Goal: Communication & Community: Ask a question

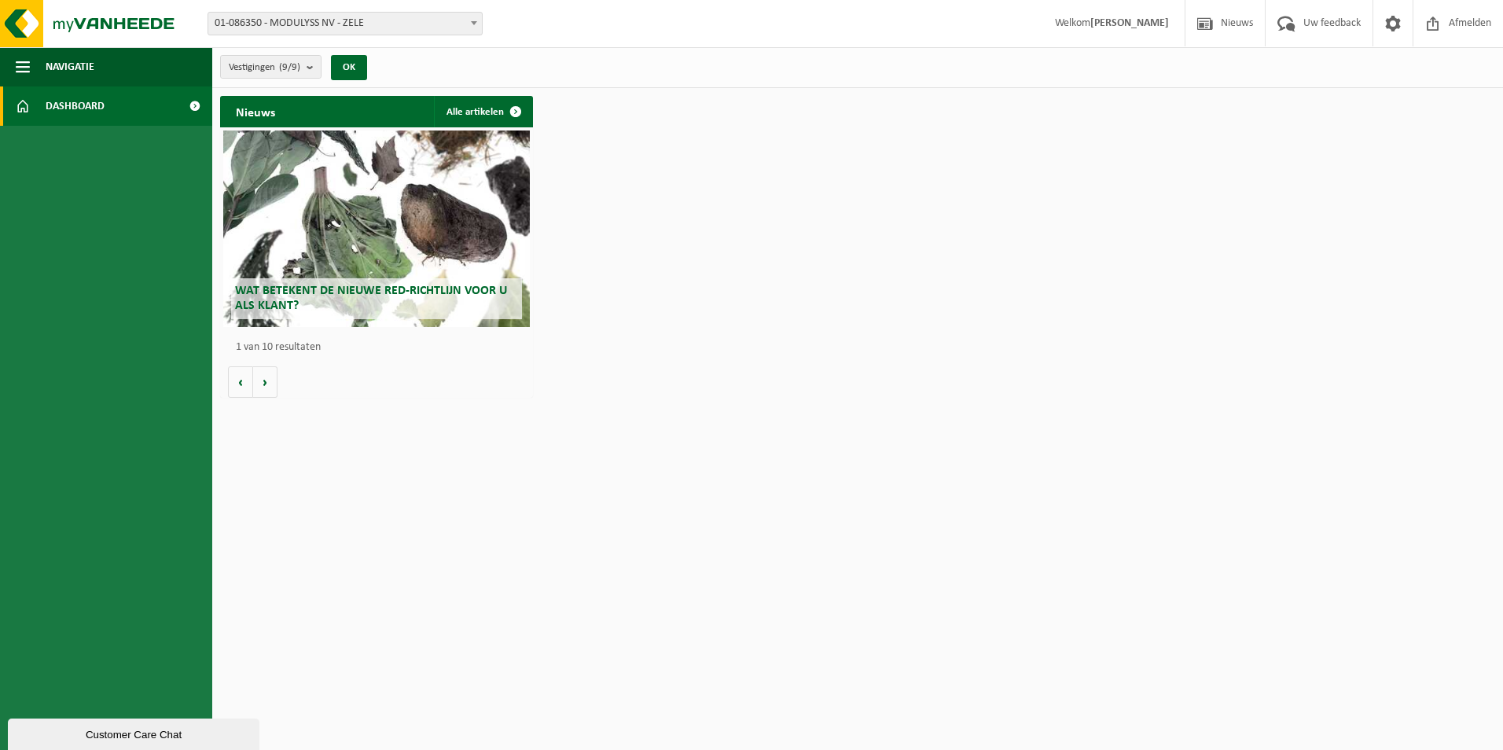
click at [314, 21] on span "01-086350 - MODULYSS NV - ZELE" at bounding box center [345, 24] width 274 height 22
click at [175, 105] on link "Dashboard" at bounding box center [106, 105] width 212 height 39
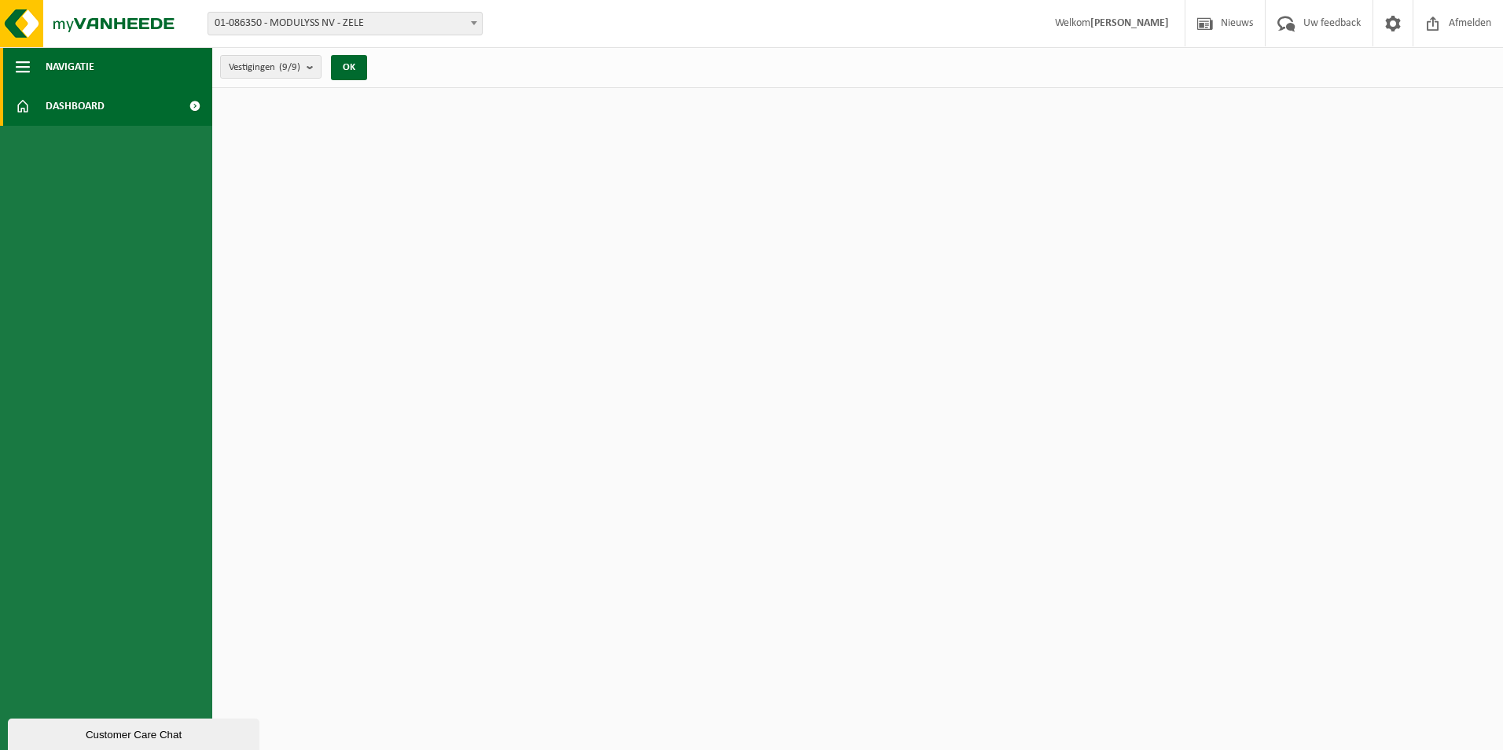
click at [52, 73] on span "Navigatie" at bounding box center [70, 66] width 49 height 39
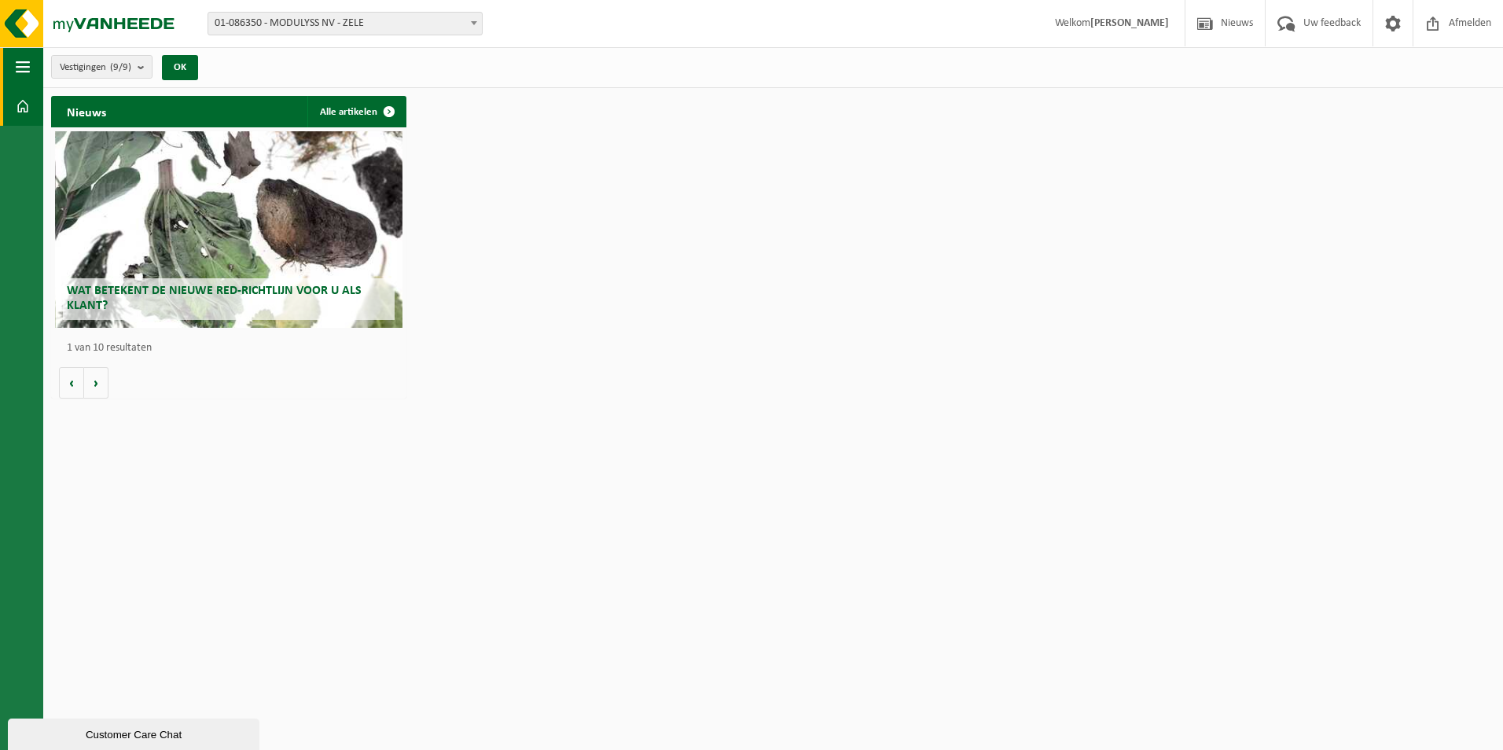
click at [31, 62] on button "Navigatie" at bounding box center [21, 66] width 43 height 39
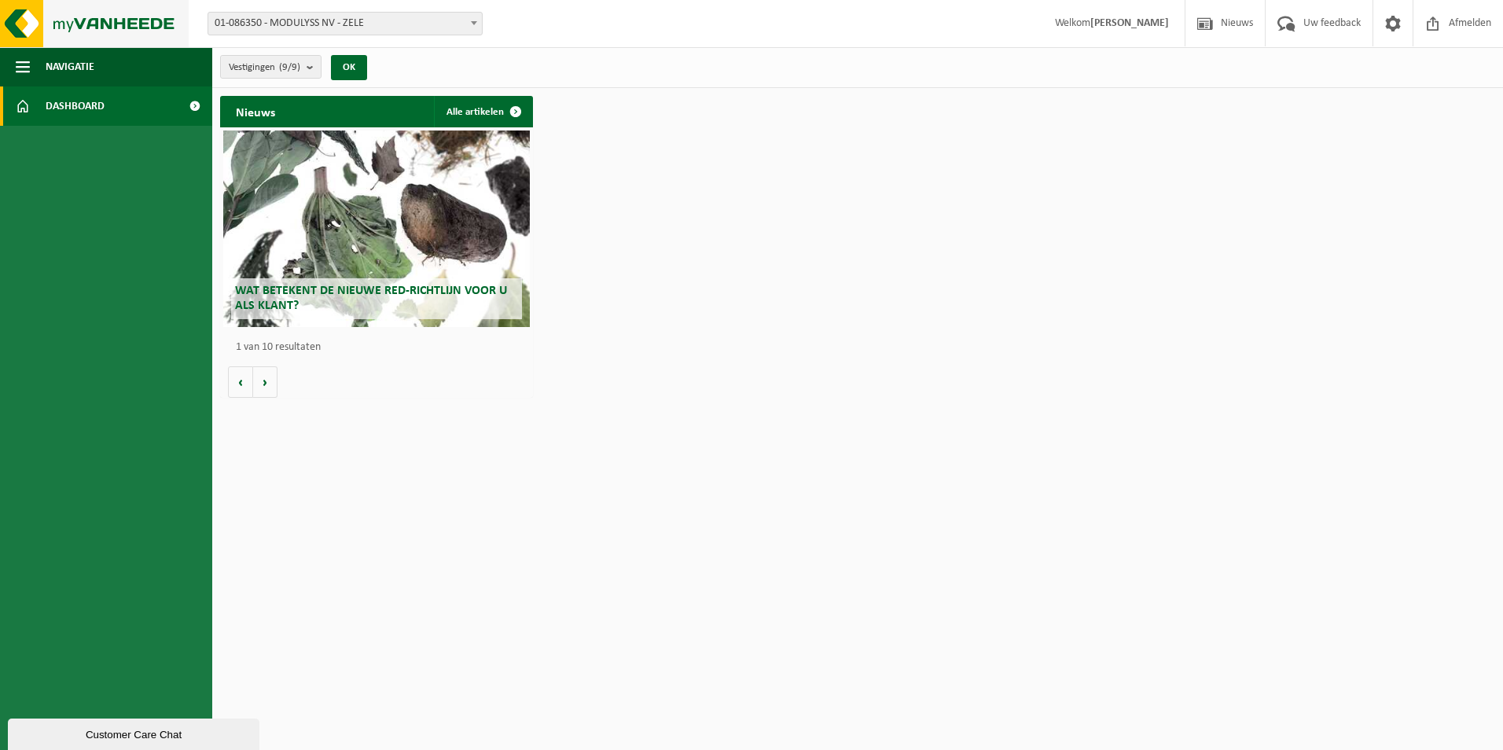
click at [90, 12] on img at bounding box center [94, 23] width 189 height 47
click at [192, 104] on span at bounding box center [194, 105] width 35 height 39
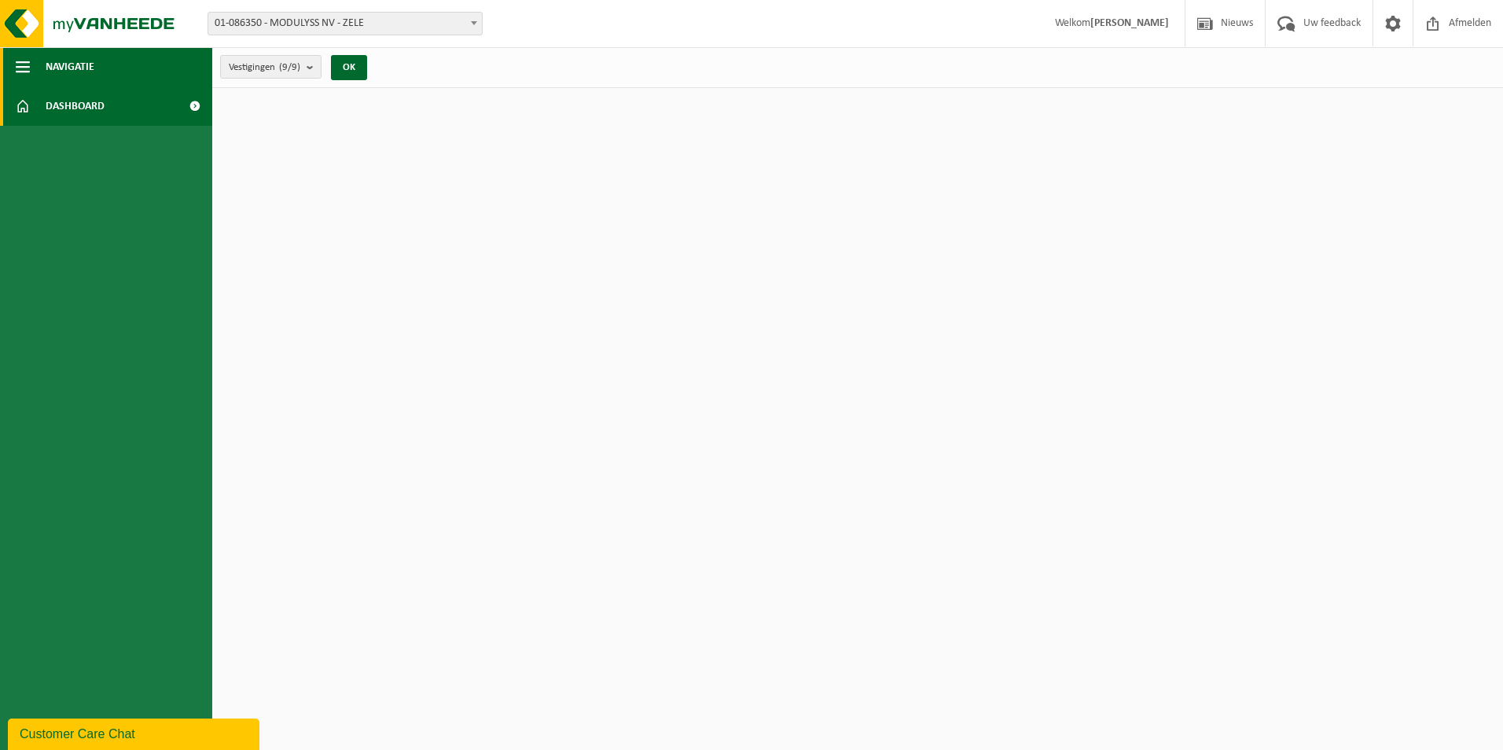
click at [177, 78] on button "Navigatie" at bounding box center [106, 66] width 212 height 39
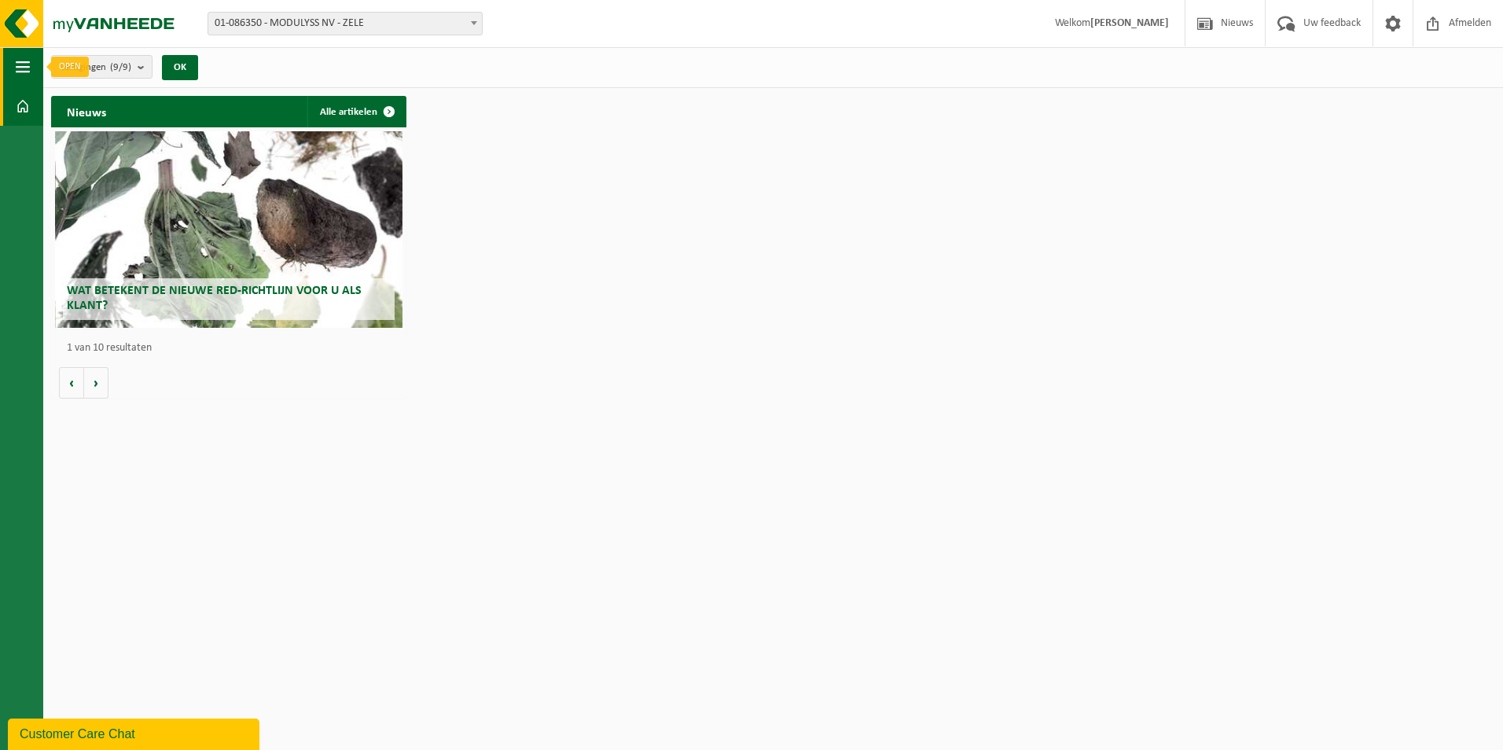
click at [25, 57] on span "button" at bounding box center [23, 66] width 14 height 39
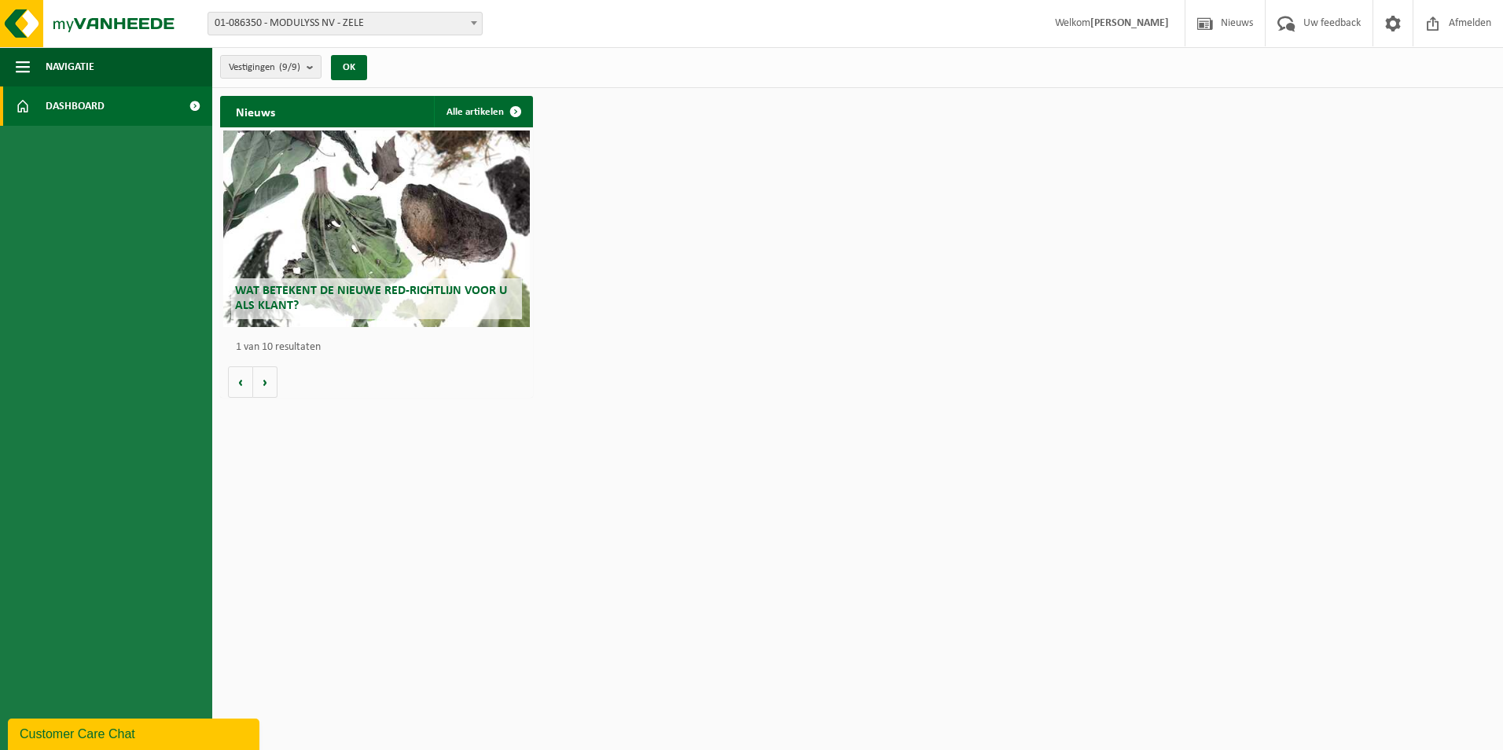
click at [311, 22] on span "01-086350 - MODULYSS NV - ZELE" at bounding box center [345, 24] width 274 height 22
click at [350, 66] on button "OK" at bounding box center [349, 67] width 36 height 25
click at [267, 388] on button "Volgende" at bounding box center [265, 381] width 24 height 31
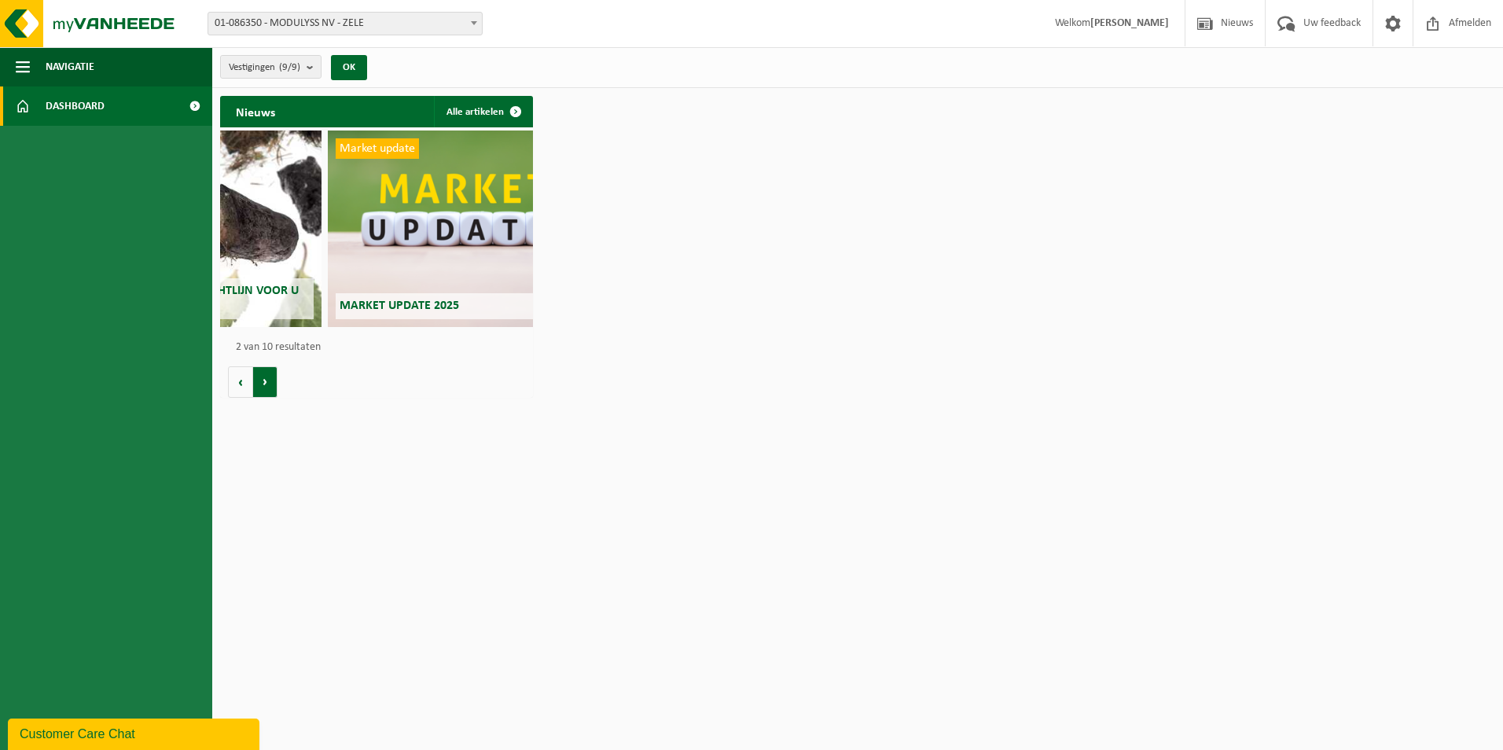
click at [267, 388] on button "Volgende" at bounding box center [265, 381] width 24 height 31
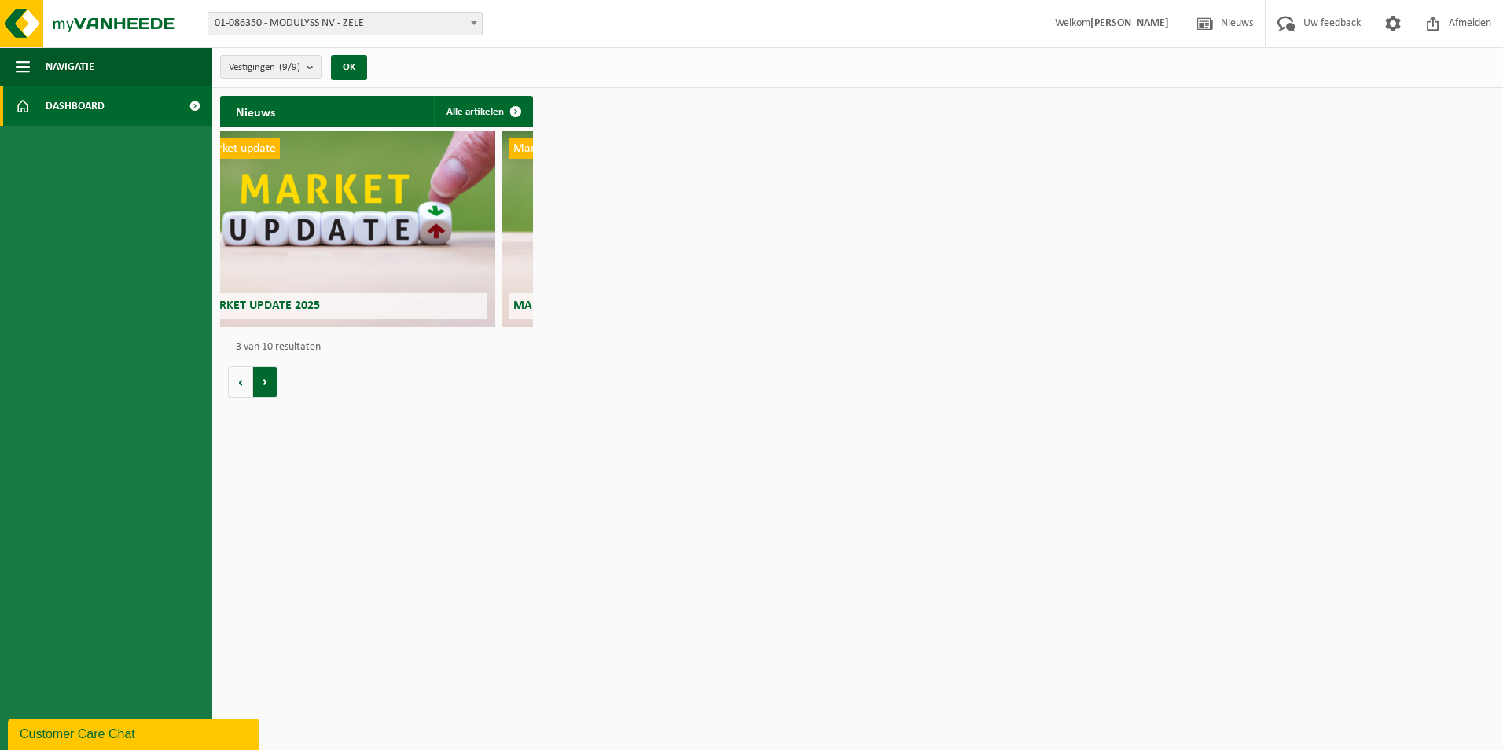
click at [267, 388] on button "Volgende" at bounding box center [265, 381] width 24 height 31
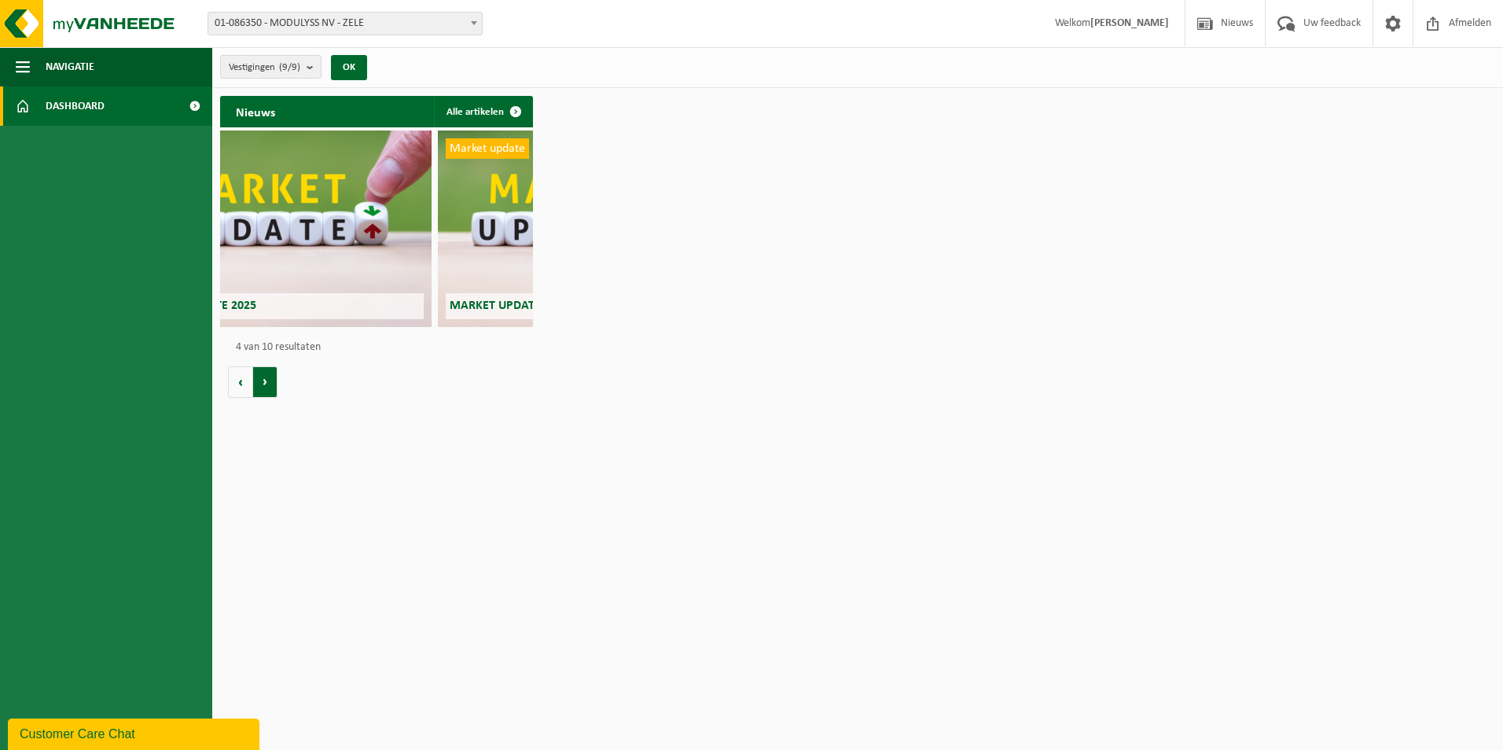
click at [267, 388] on button "Volgende" at bounding box center [265, 381] width 24 height 31
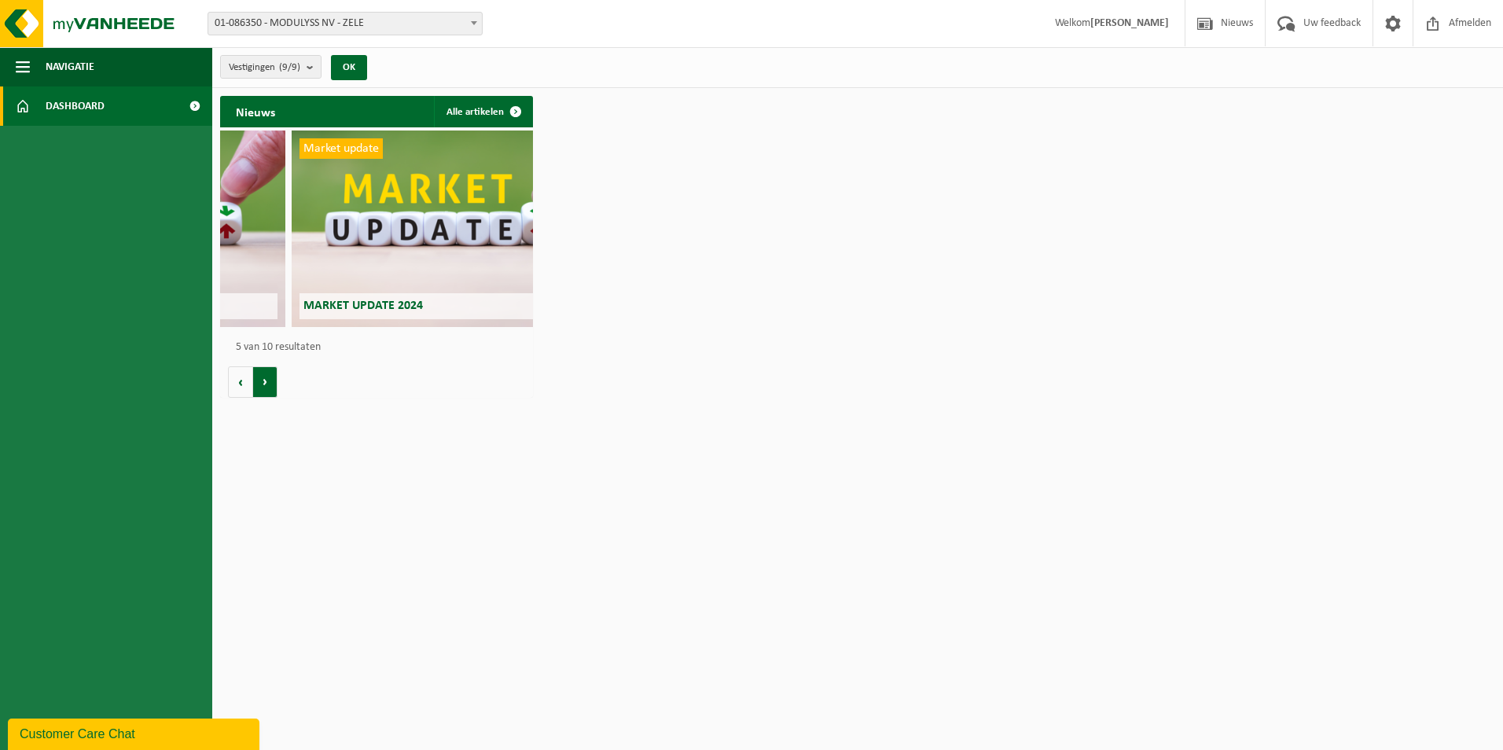
click at [267, 388] on button "Volgende" at bounding box center [265, 381] width 24 height 31
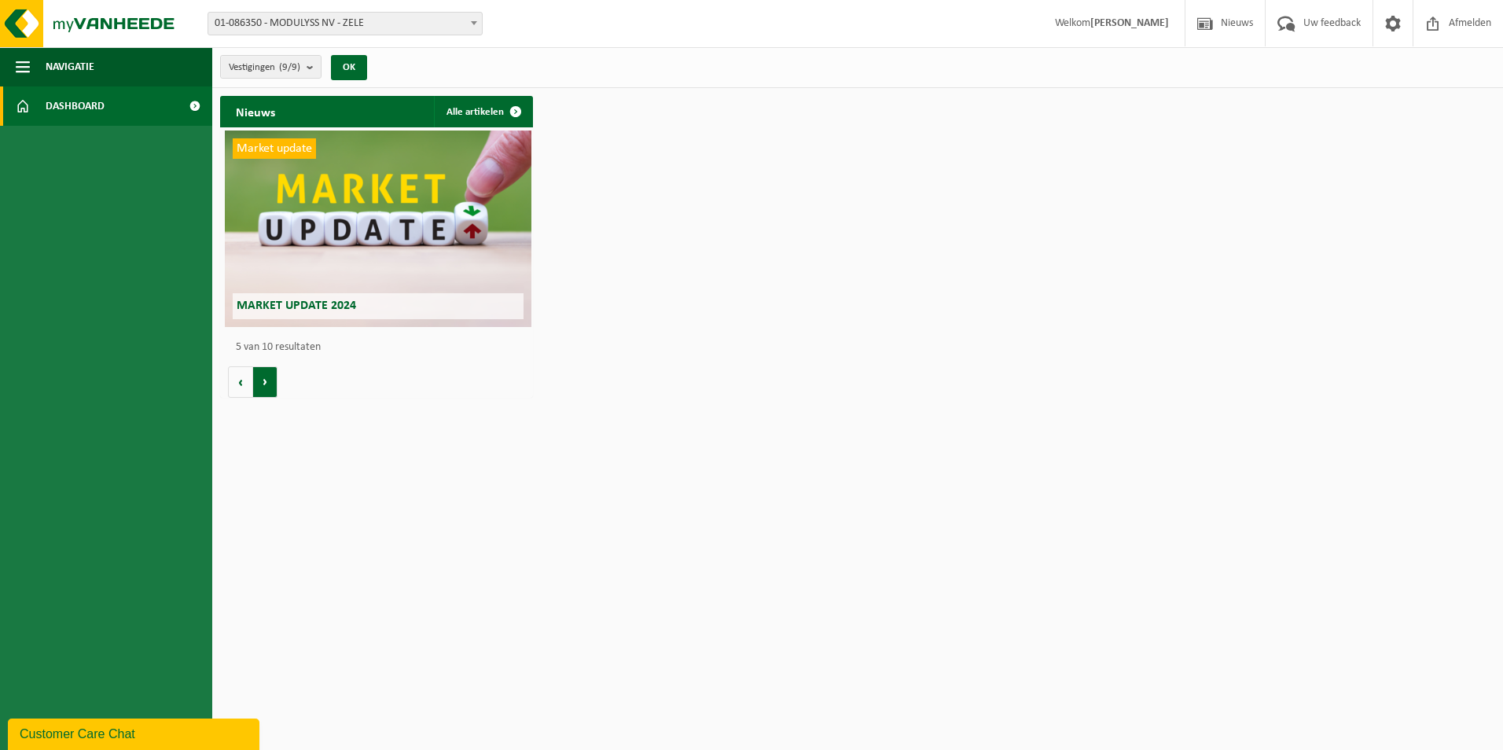
click at [267, 388] on button "Volgende" at bounding box center [265, 381] width 24 height 31
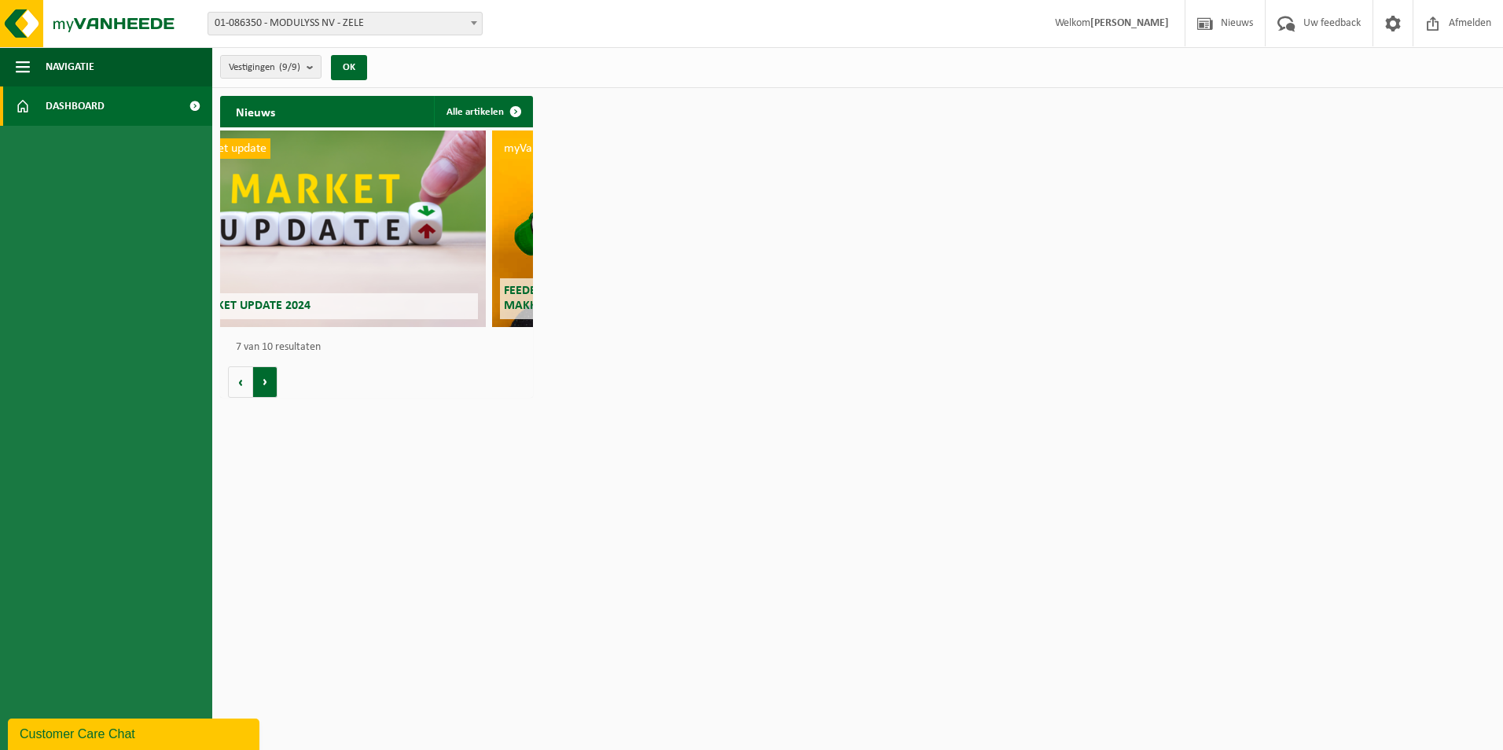
click at [267, 388] on button "Volgende" at bounding box center [265, 381] width 24 height 31
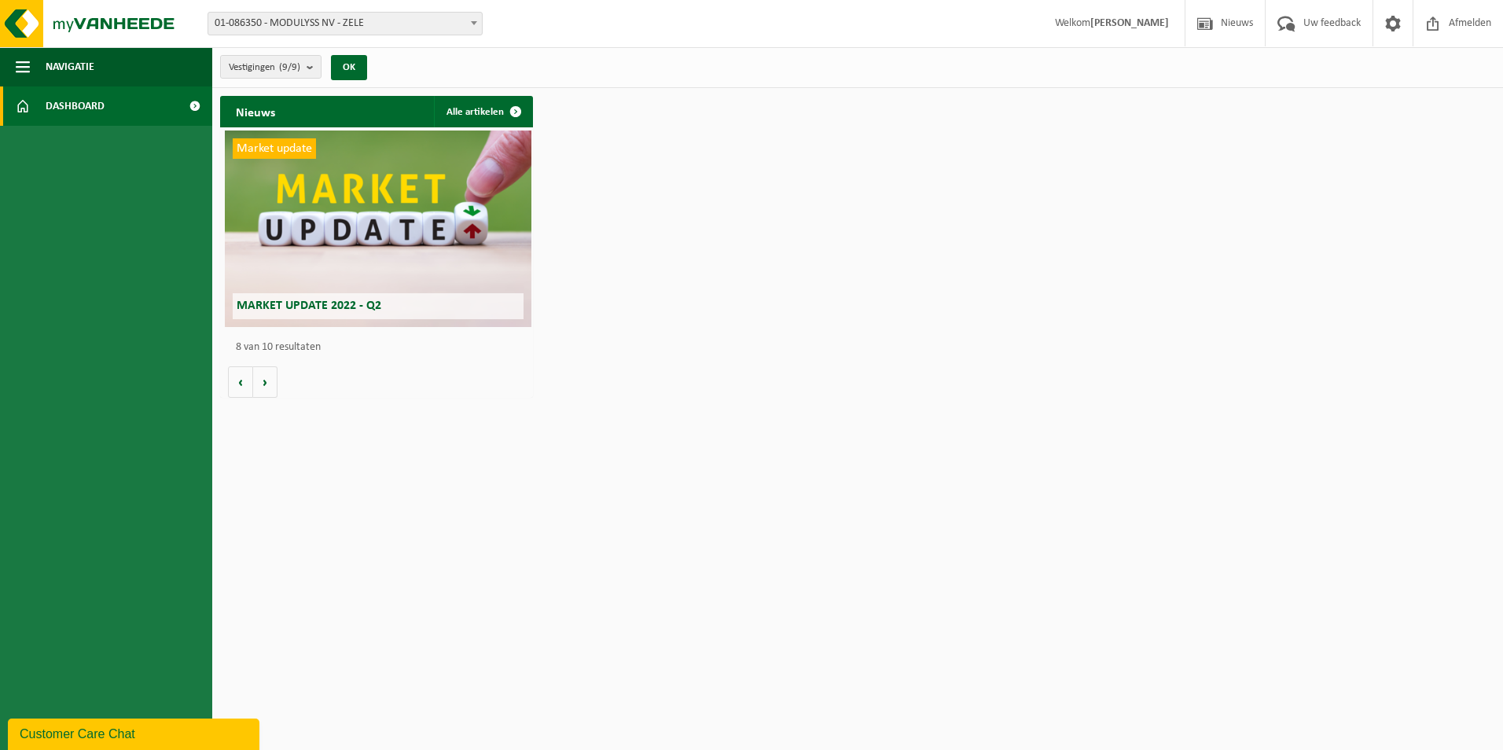
scroll to position [0, 2190]
click at [1130, 17] on strong "[PERSON_NAME]" at bounding box center [1129, 23] width 79 height 12
click at [55, 105] on span "Dashboard" at bounding box center [75, 105] width 59 height 39
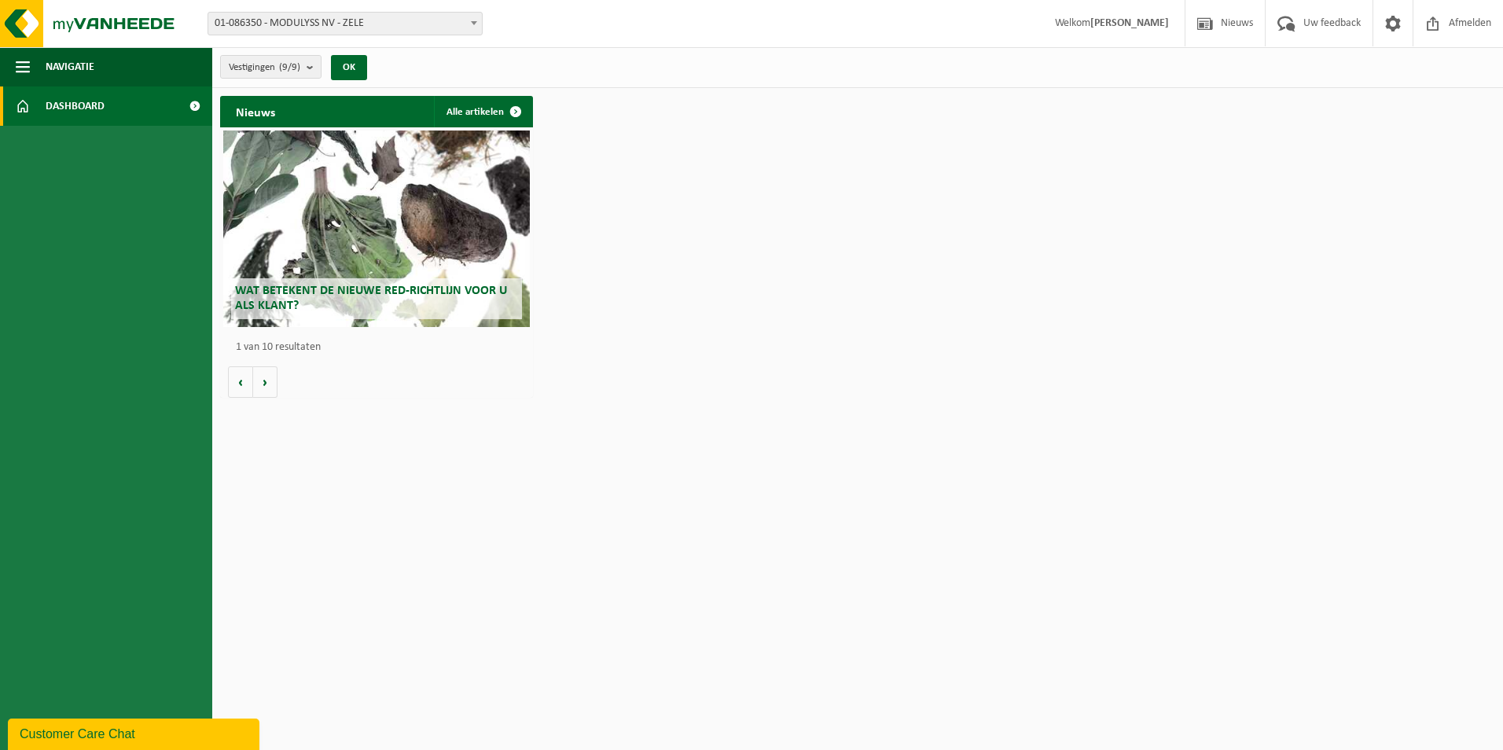
click at [138, 733] on div "Customer Care Chat" at bounding box center [134, 734] width 228 height 19
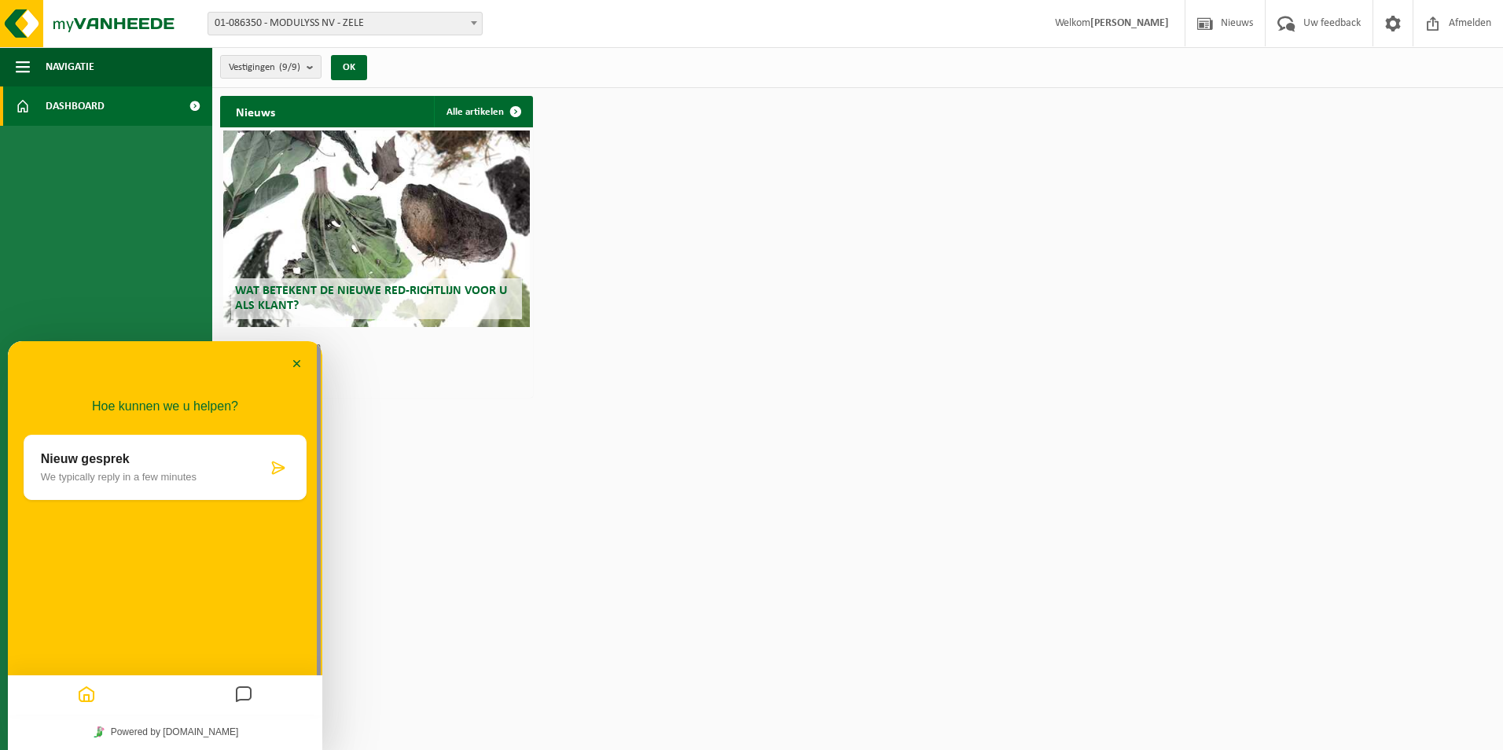
click at [154, 482] on p "We typically reply in a few minutes" at bounding box center [154, 477] width 226 height 12
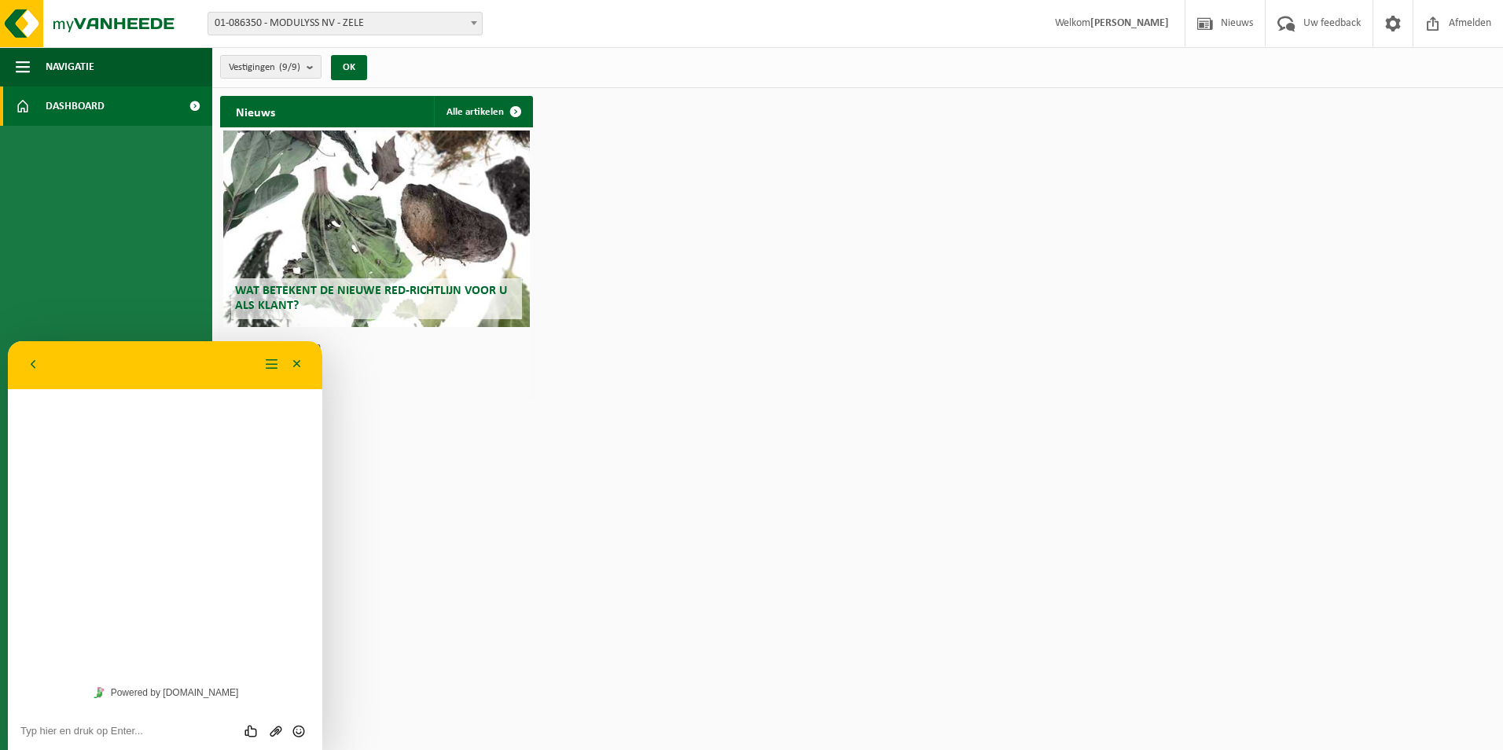
click at [119, 729] on textarea at bounding box center [164, 731] width 289 height 13
click at [171, 729] on textarea "goedemiddag, ik ben de nieuwe collega voor modulyss NV, mijn collega [PERSON_NA…" at bounding box center [164, 719] width 289 height 35
paste textarea
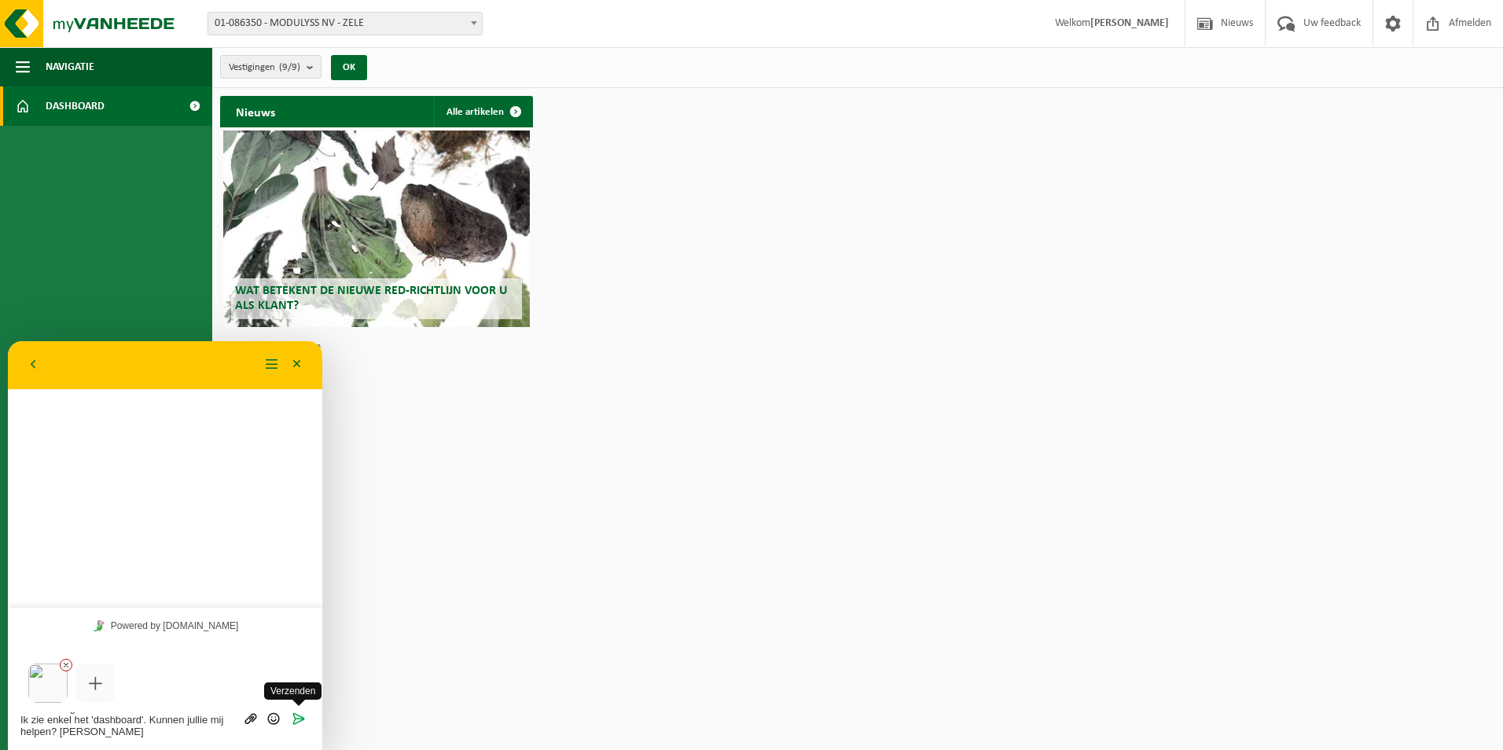
type textarea "goedemiddag, ik ben de nieuwe collega voor modulyss NV, mijn collega Dieter kan…"
click at [301, 715] on icon "Verzenden" at bounding box center [299, 718] width 14 height 14
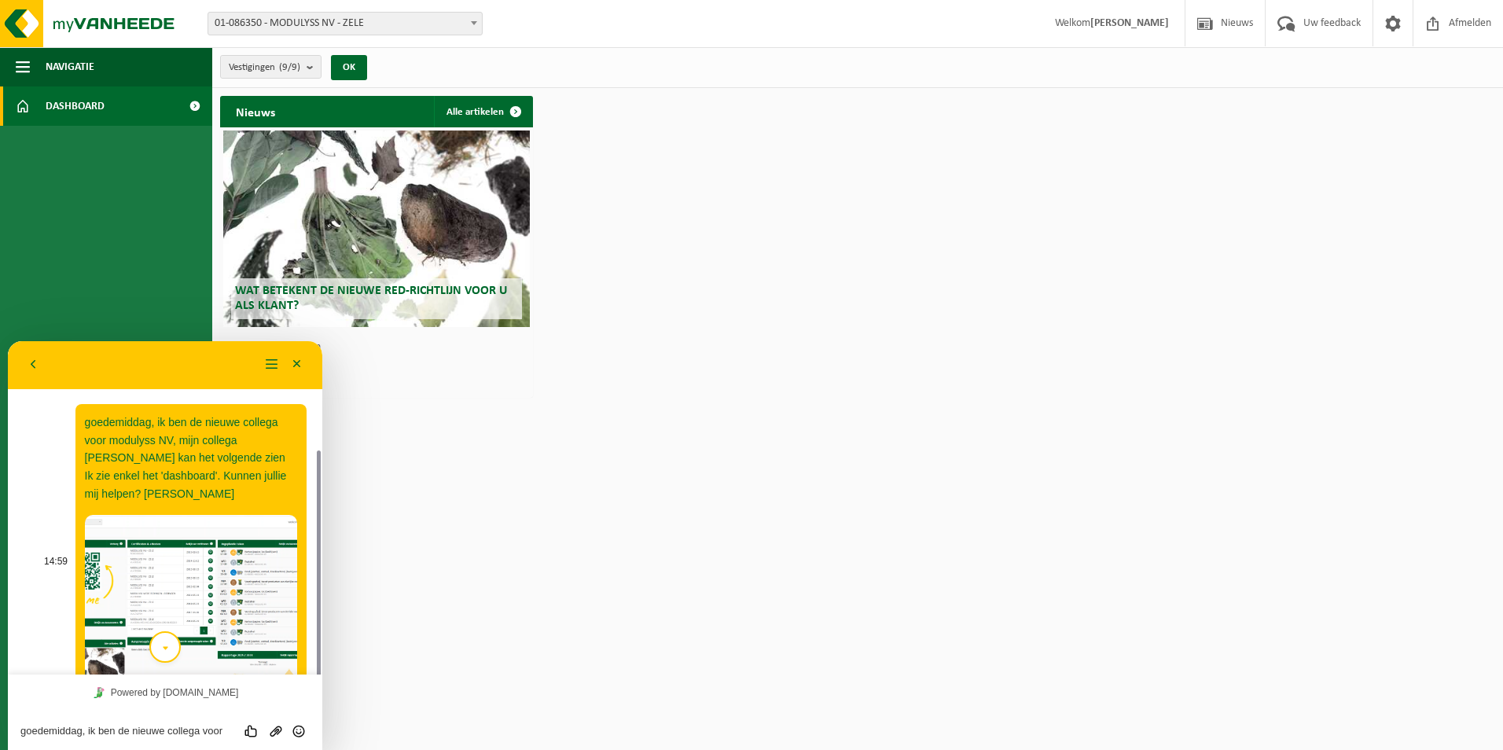
scroll to position [59, 0]
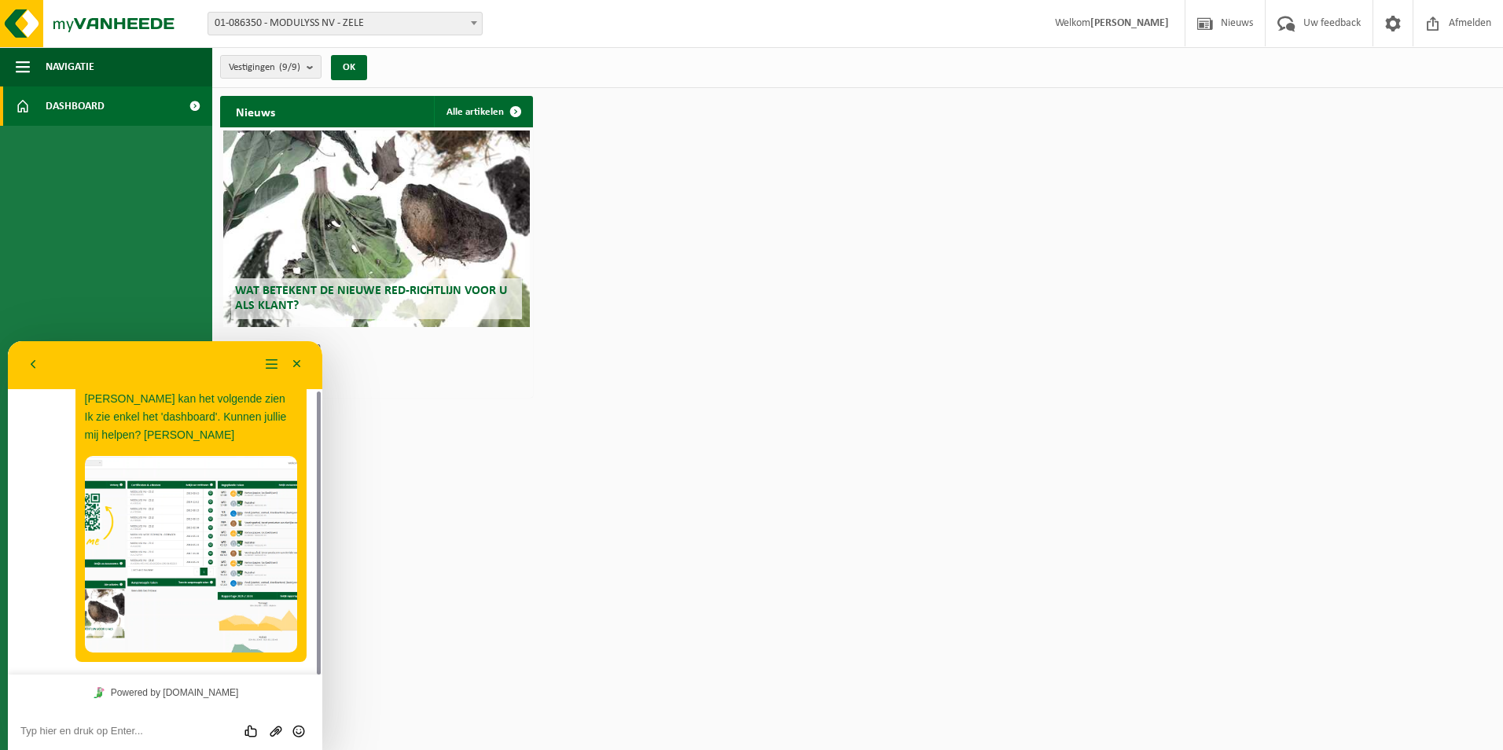
click at [137, 726] on textarea at bounding box center [164, 731] width 289 height 13
paste textarea
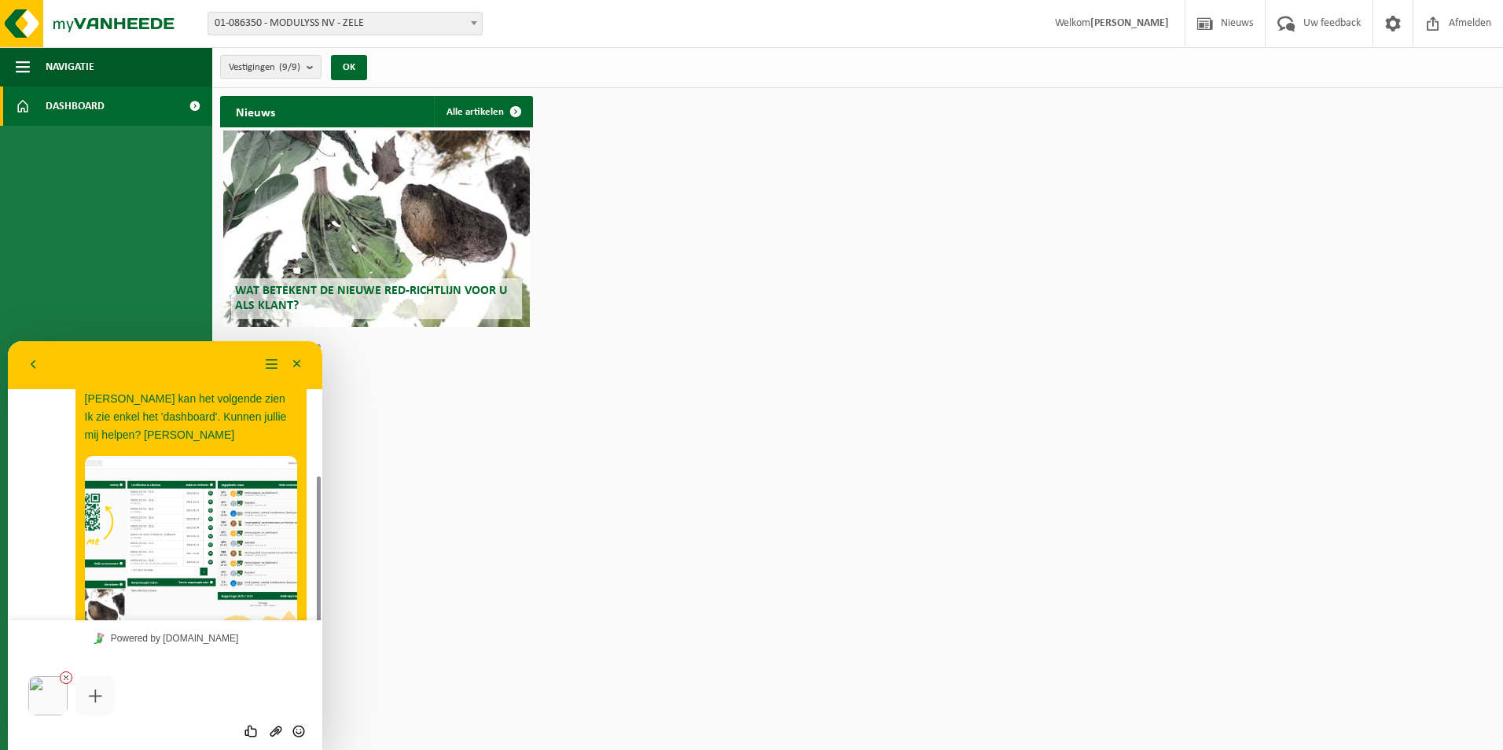
scroll to position [113, 0]
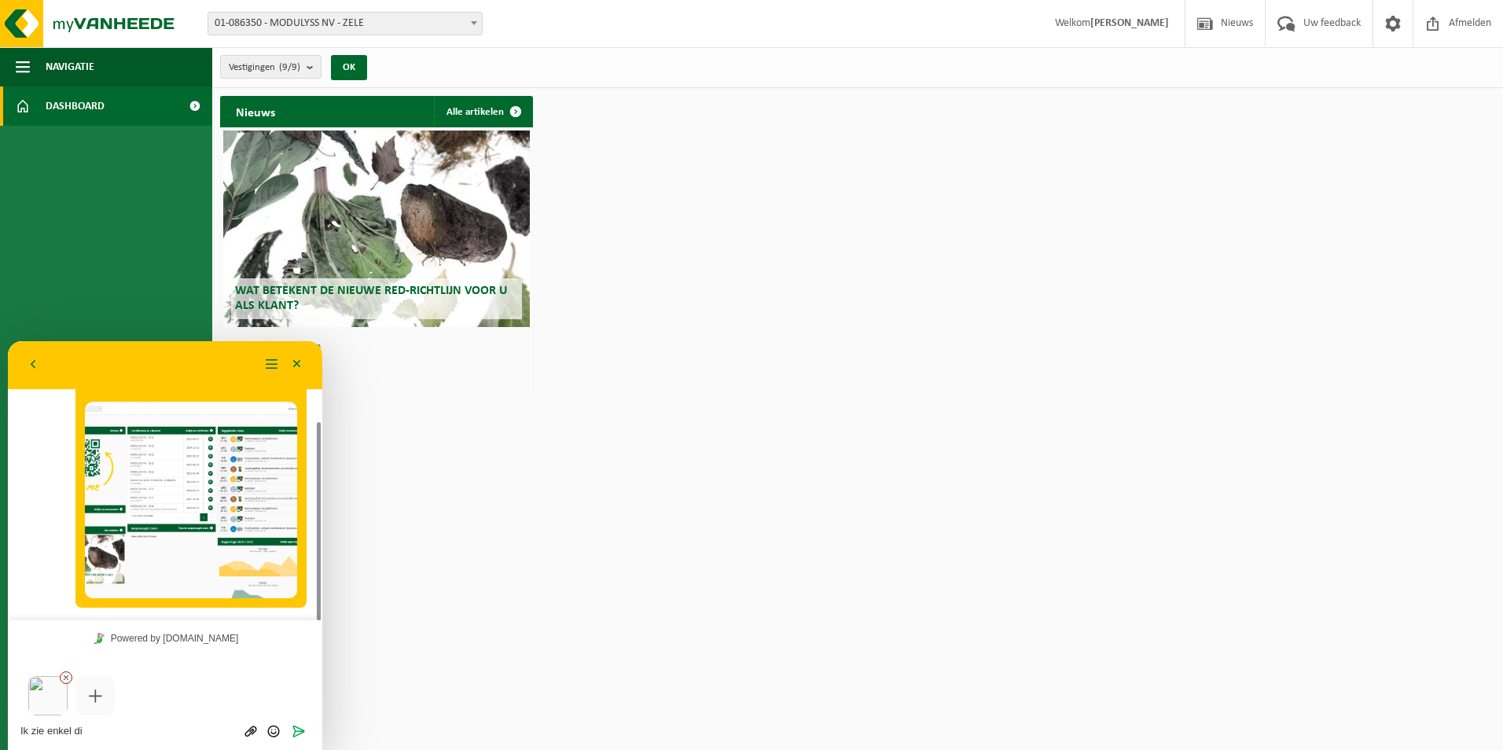
type textarea "Ik zie enkel dit"
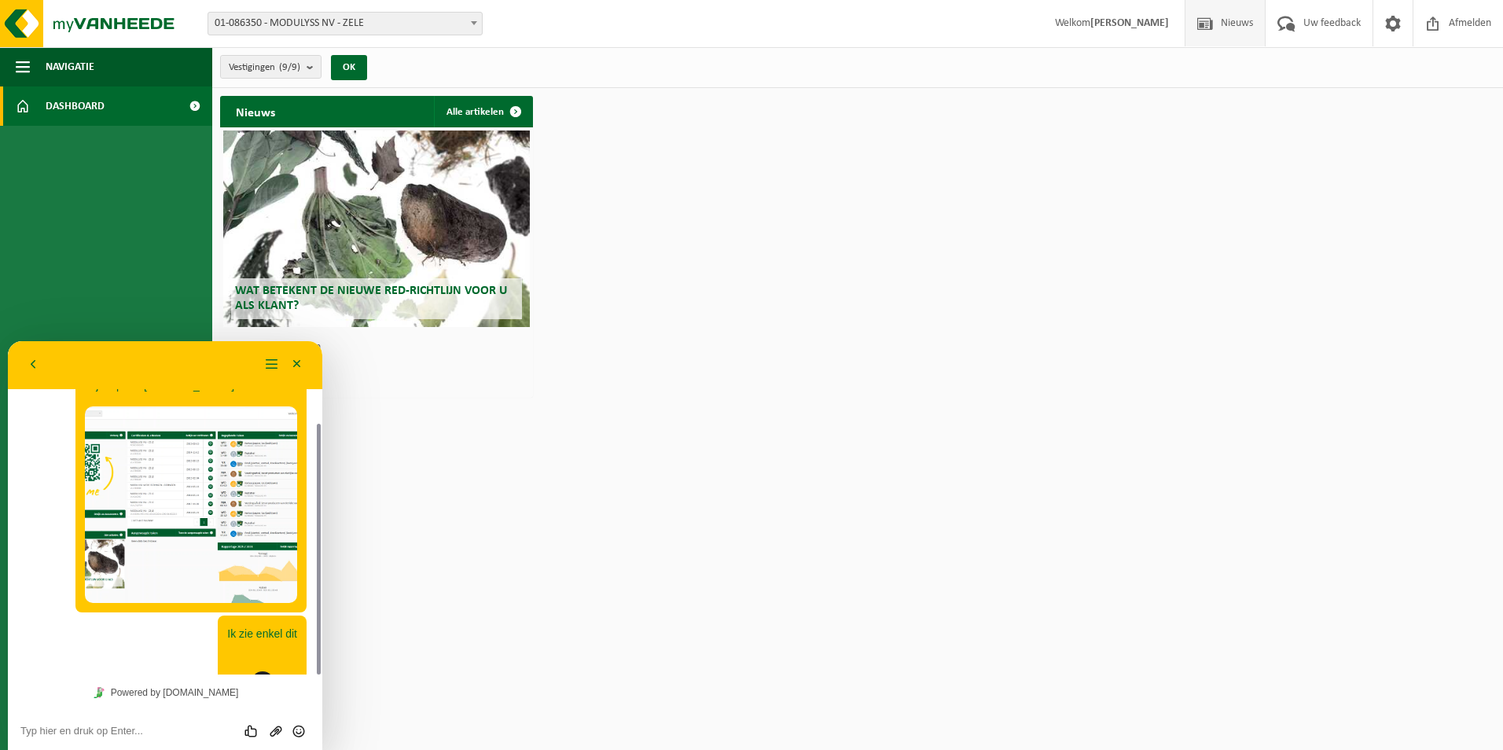
click at [1218, 22] on span "Nieuws" at bounding box center [1237, 23] width 40 height 46
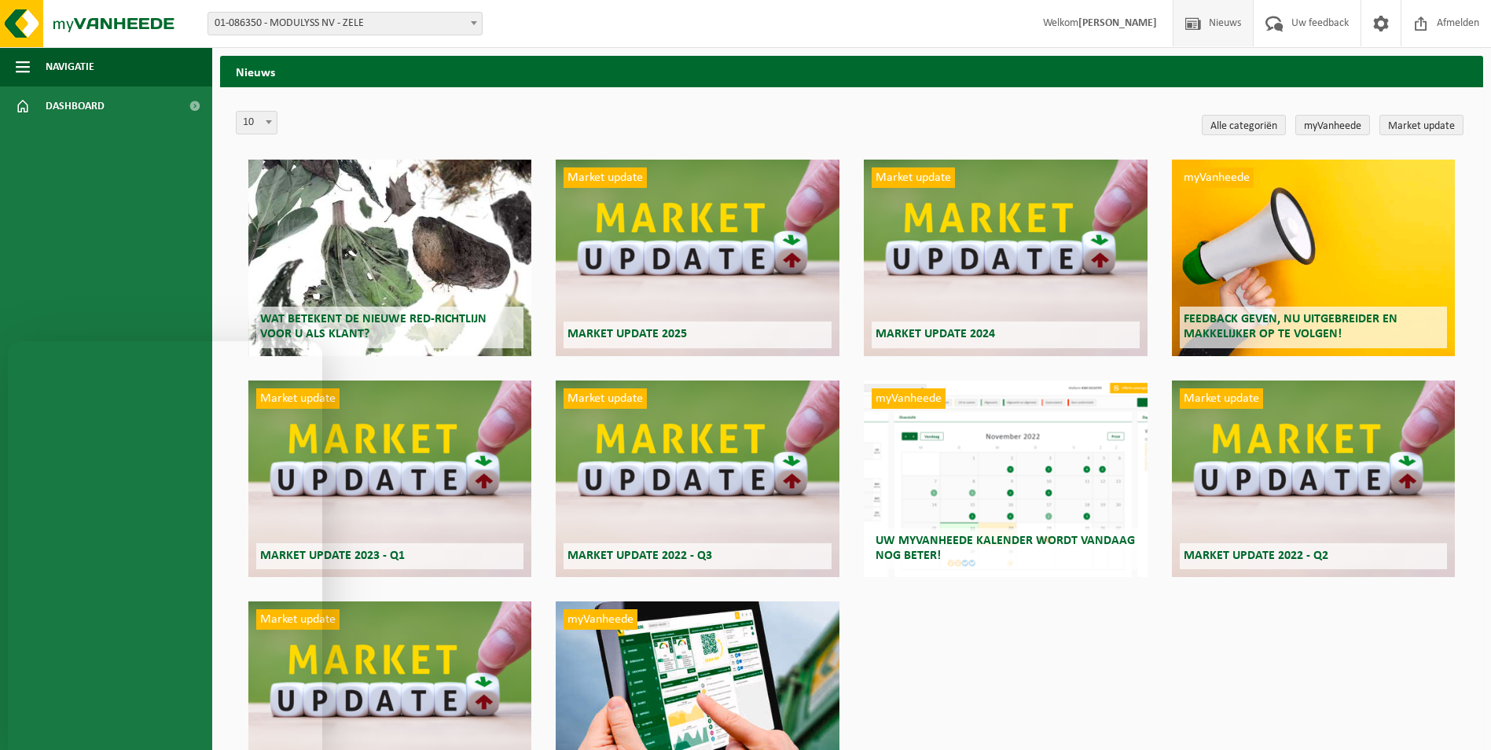
scroll to position [308, 0]
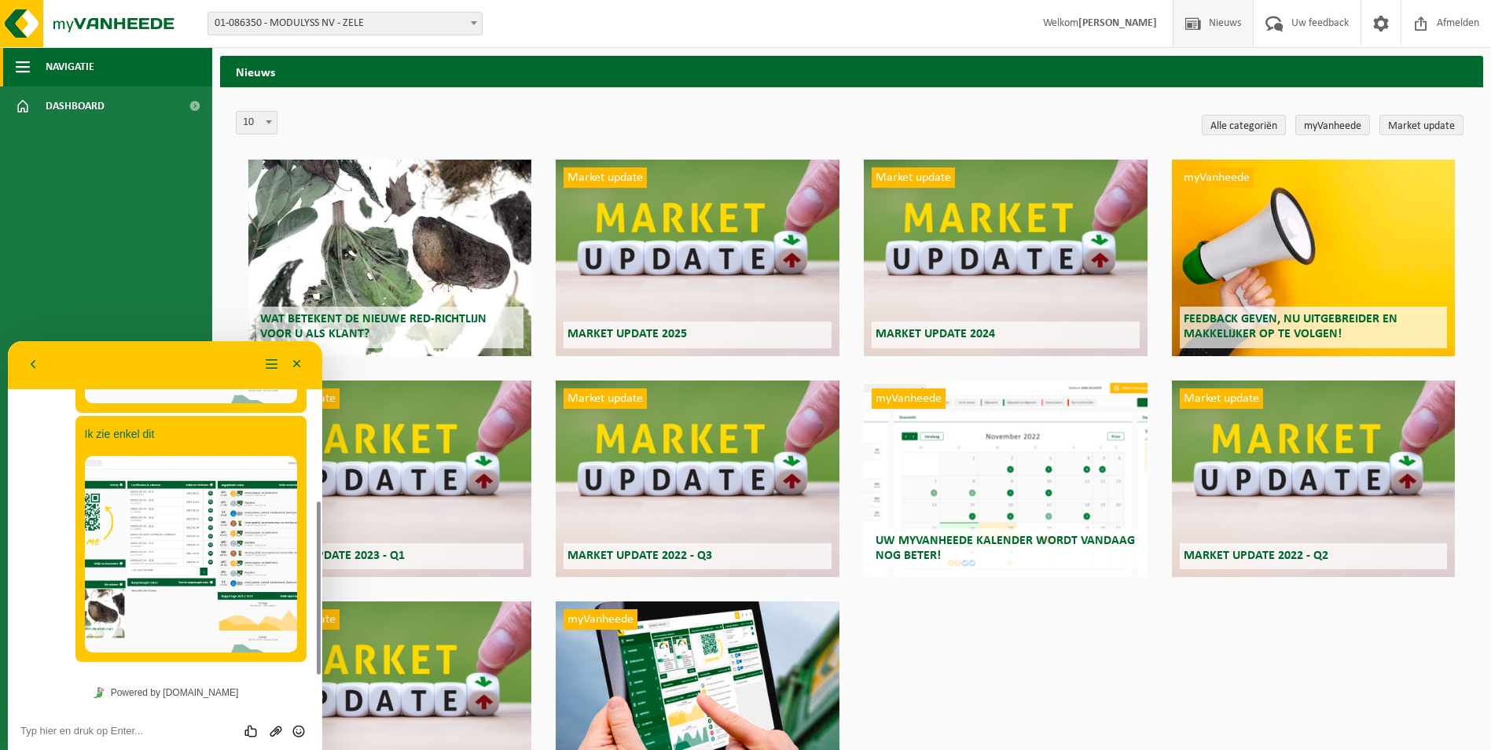
click at [70, 62] on span "Navigatie" at bounding box center [70, 66] width 49 height 39
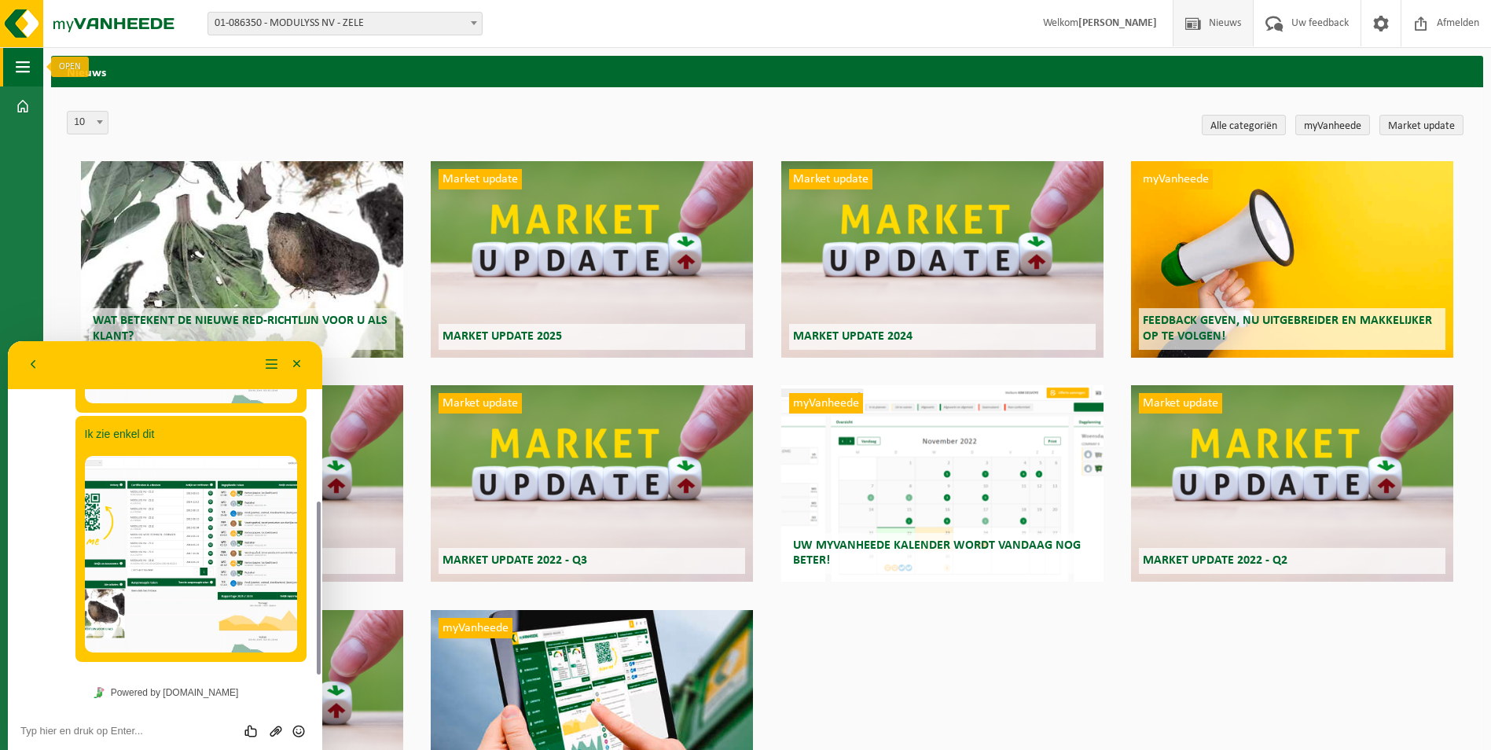
click at [31, 64] on button "Navigatie" at bounding box center [21, 66] width 43 height 39
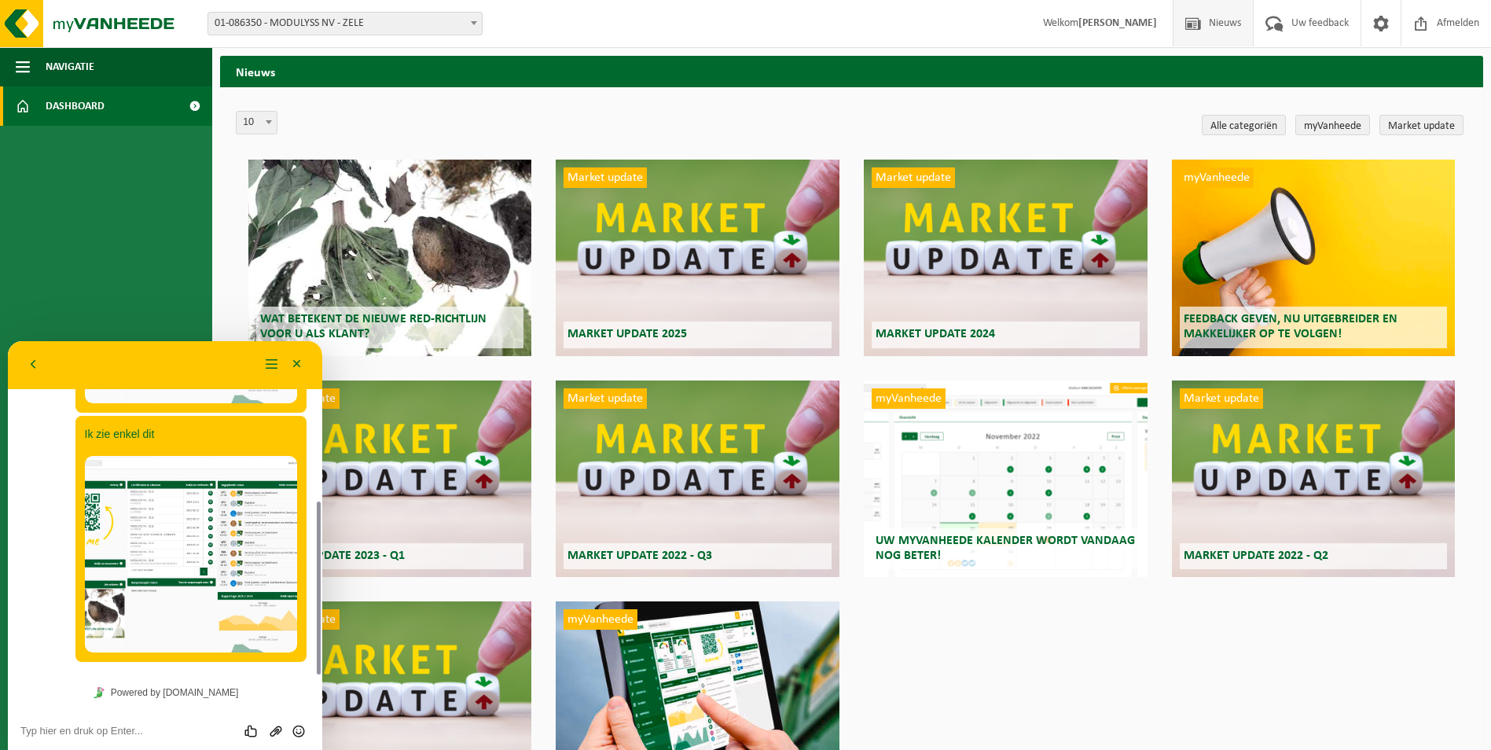
click at [35, 100] on link "Dashboard" at bounding box center [106, 105] width 212 height 39
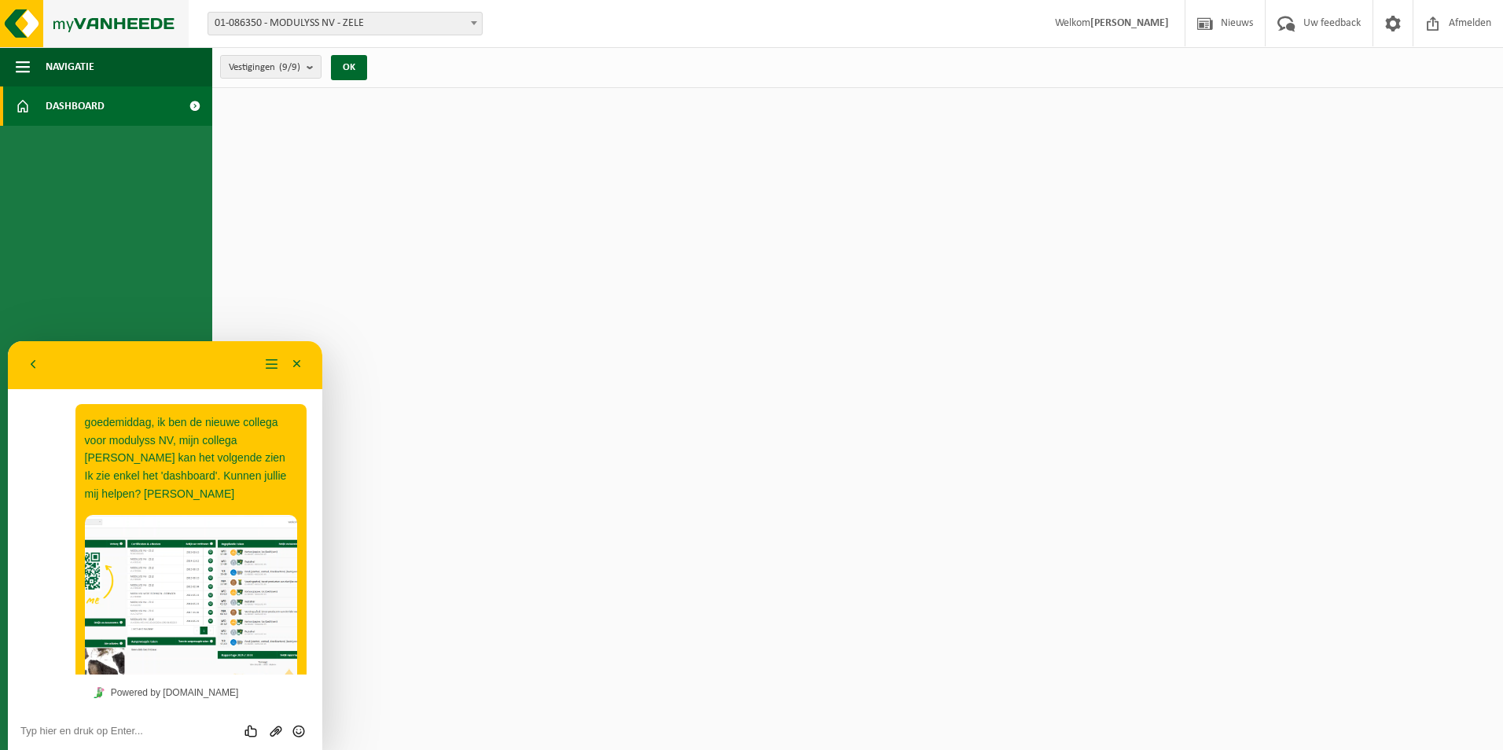
scroll to position [308, 0]
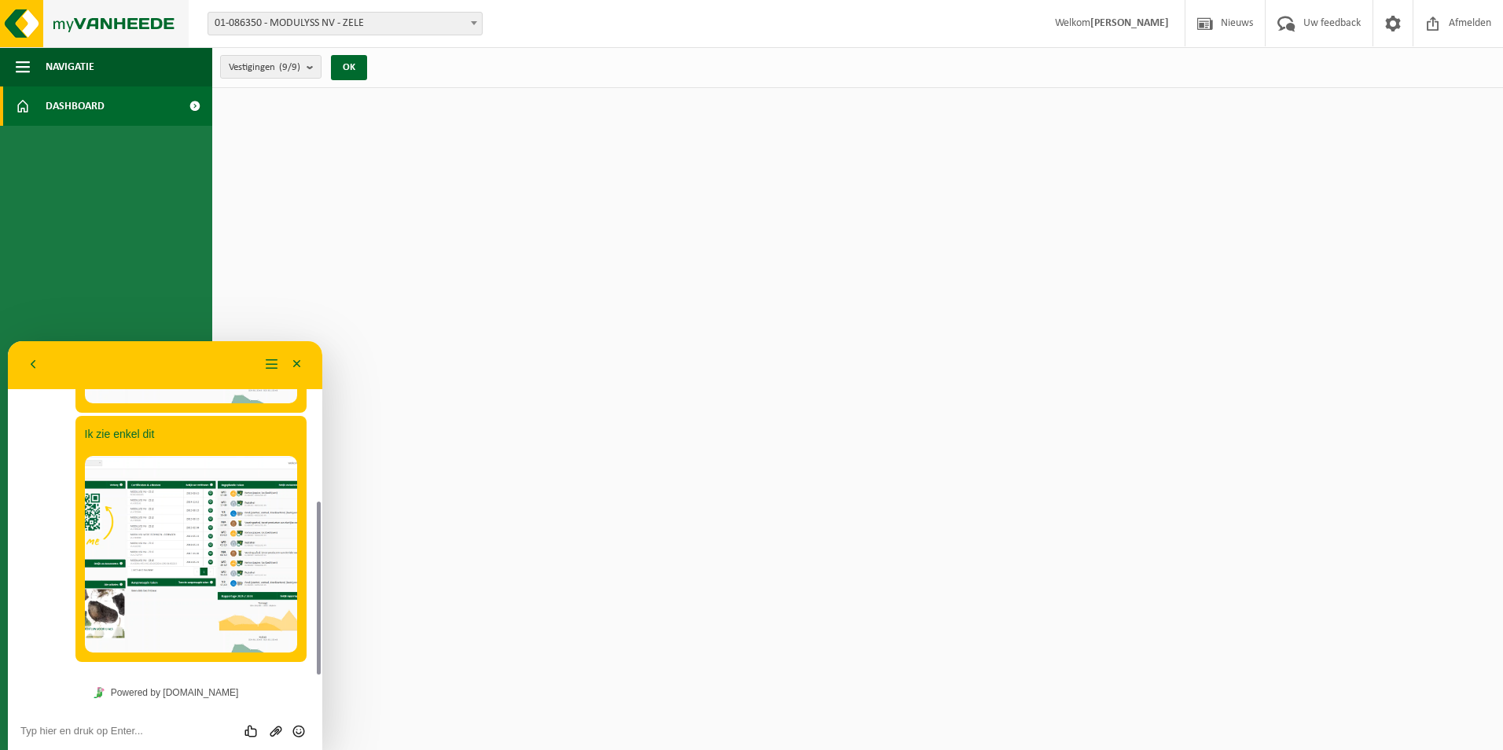
click at [19, 20] on img at bounding box center [94, 23] width 189 height 47
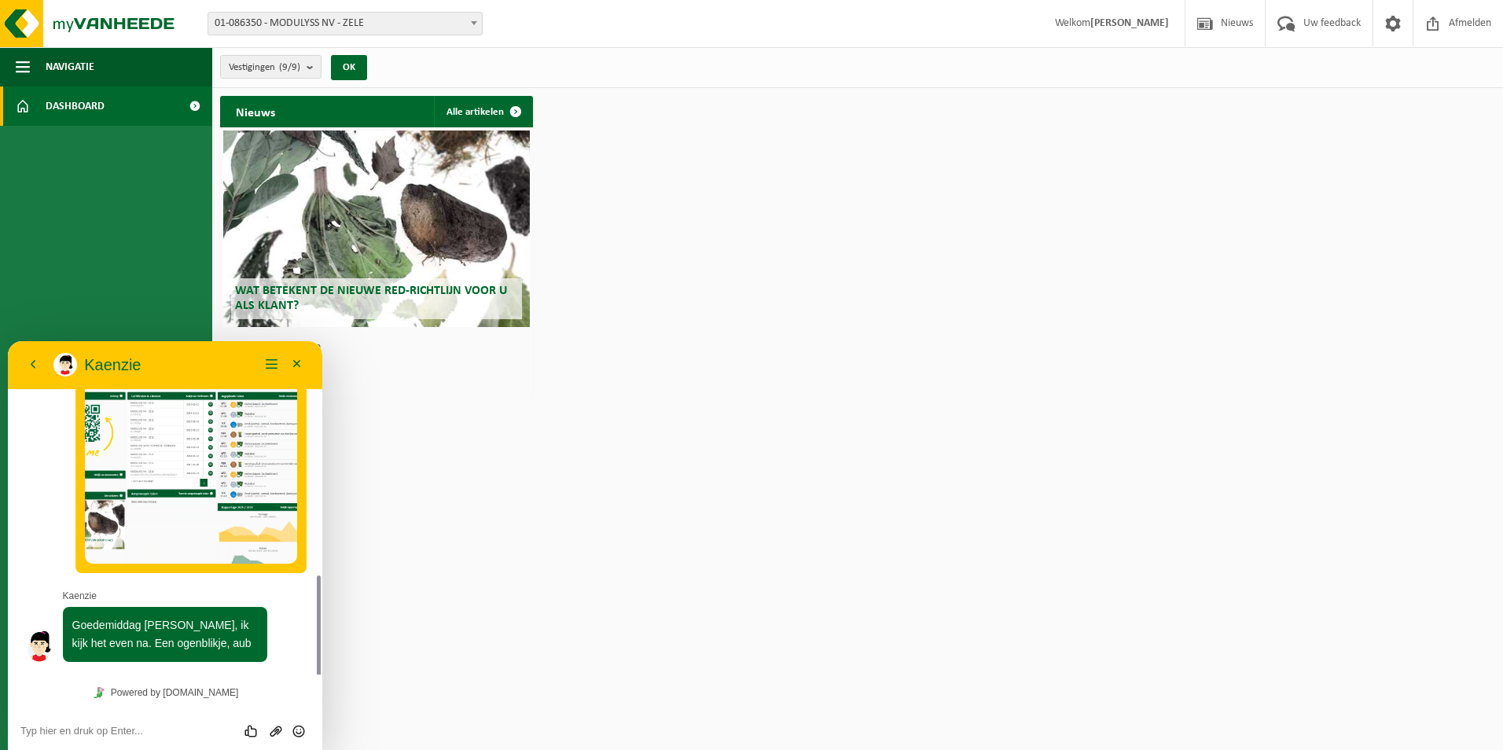
scroll to position [441, 0]
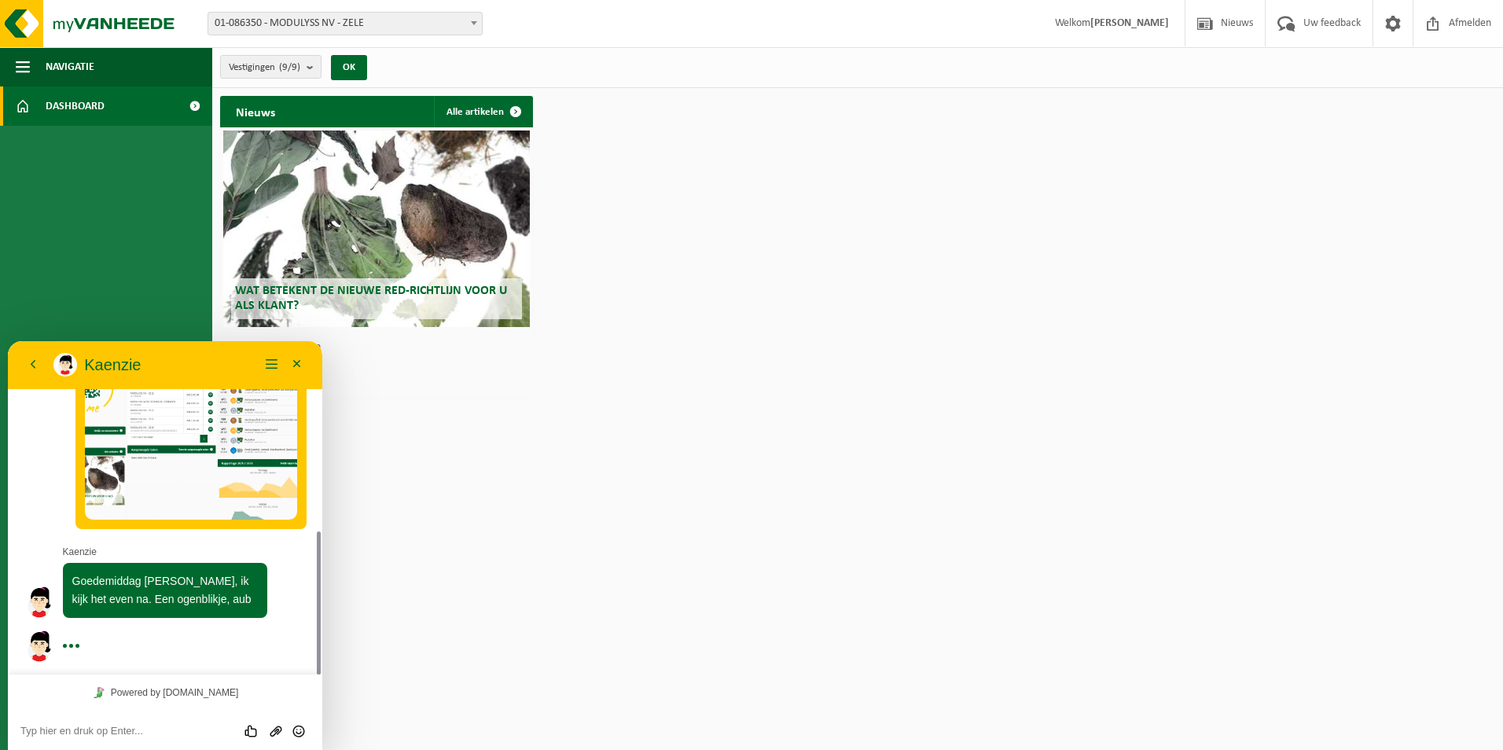
click at [106, 727] on textarea at bounding box center [164, 731] width 289 height 13
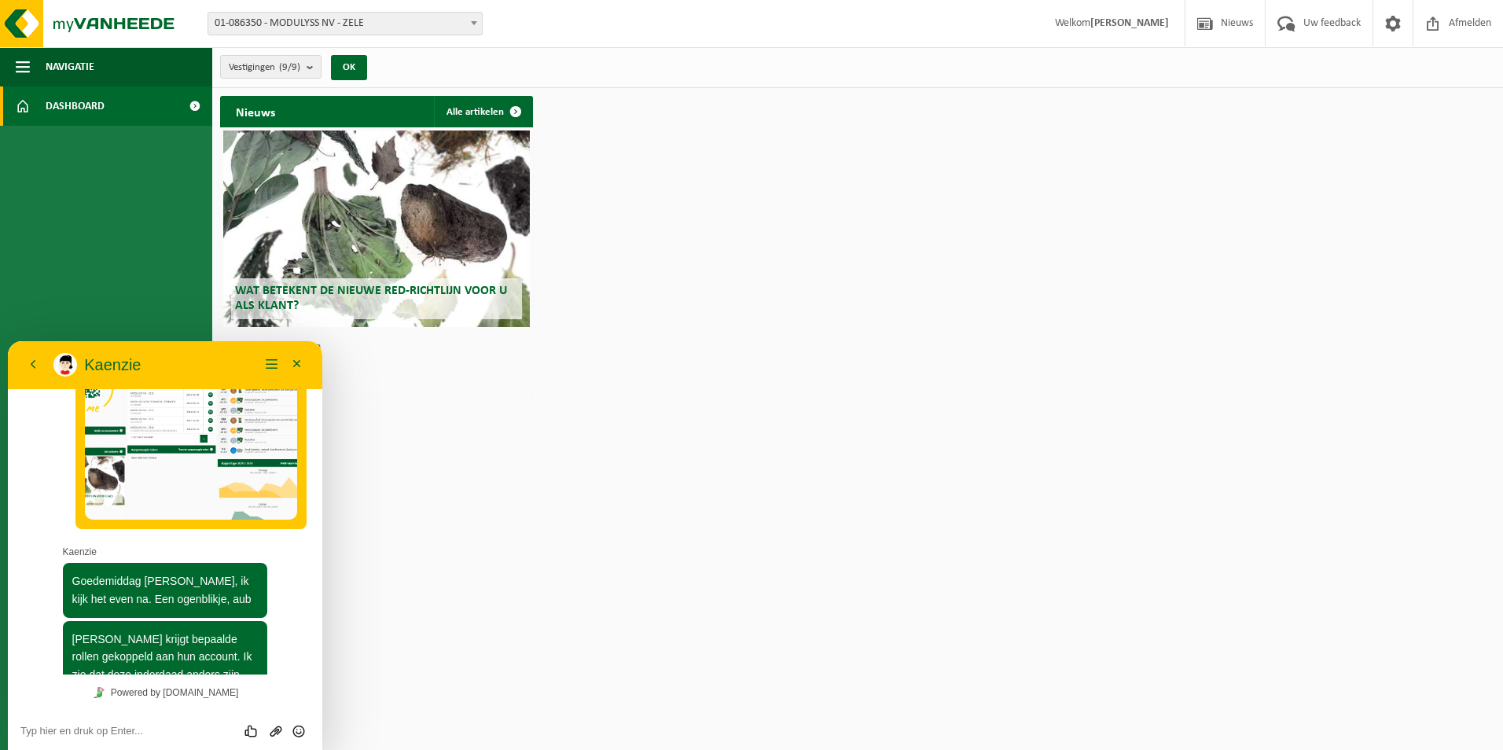
scroll to position [569, 0]
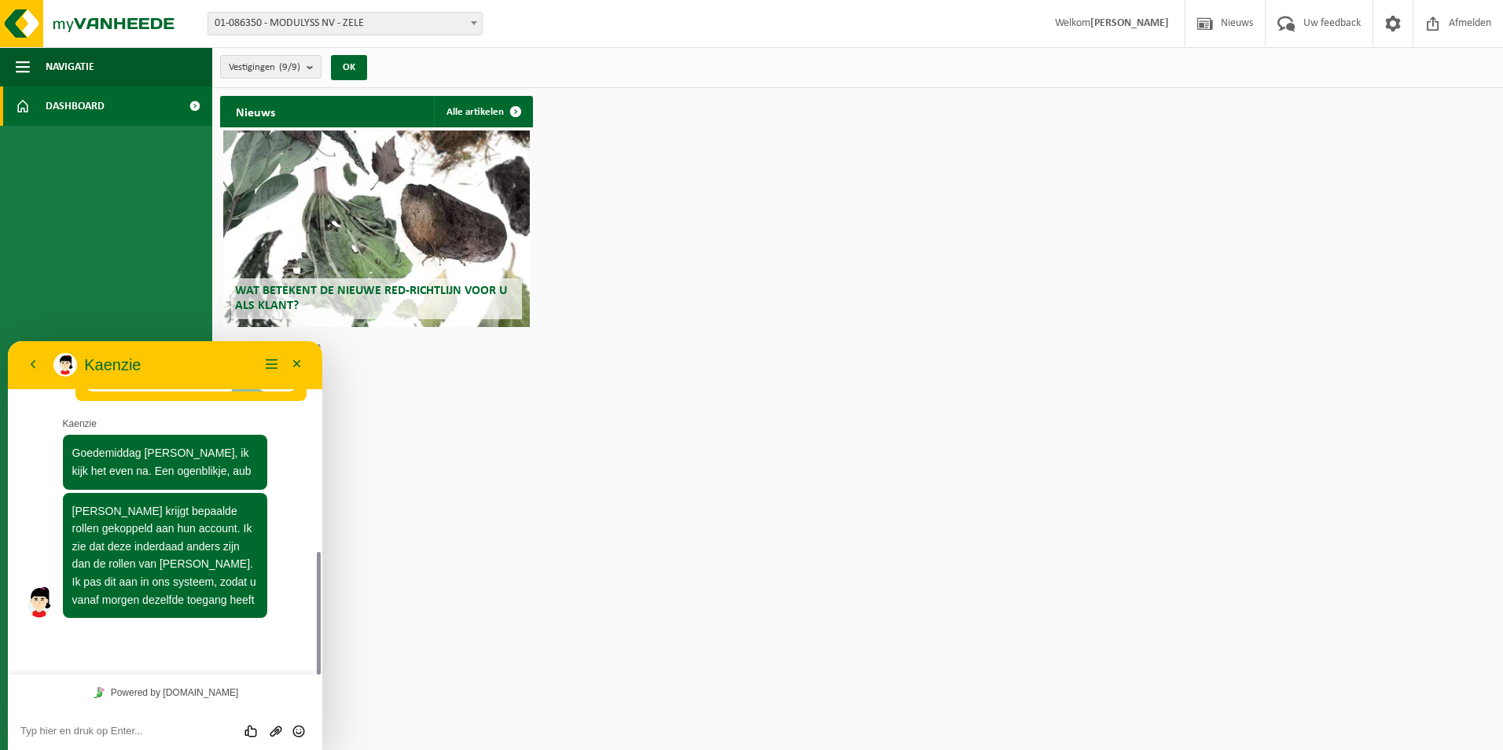
click at [118, 730] on textarea at bounding box center [164, 731] width 289 height 13
type textarea "D"
type textarea "Hartelijk dank!"
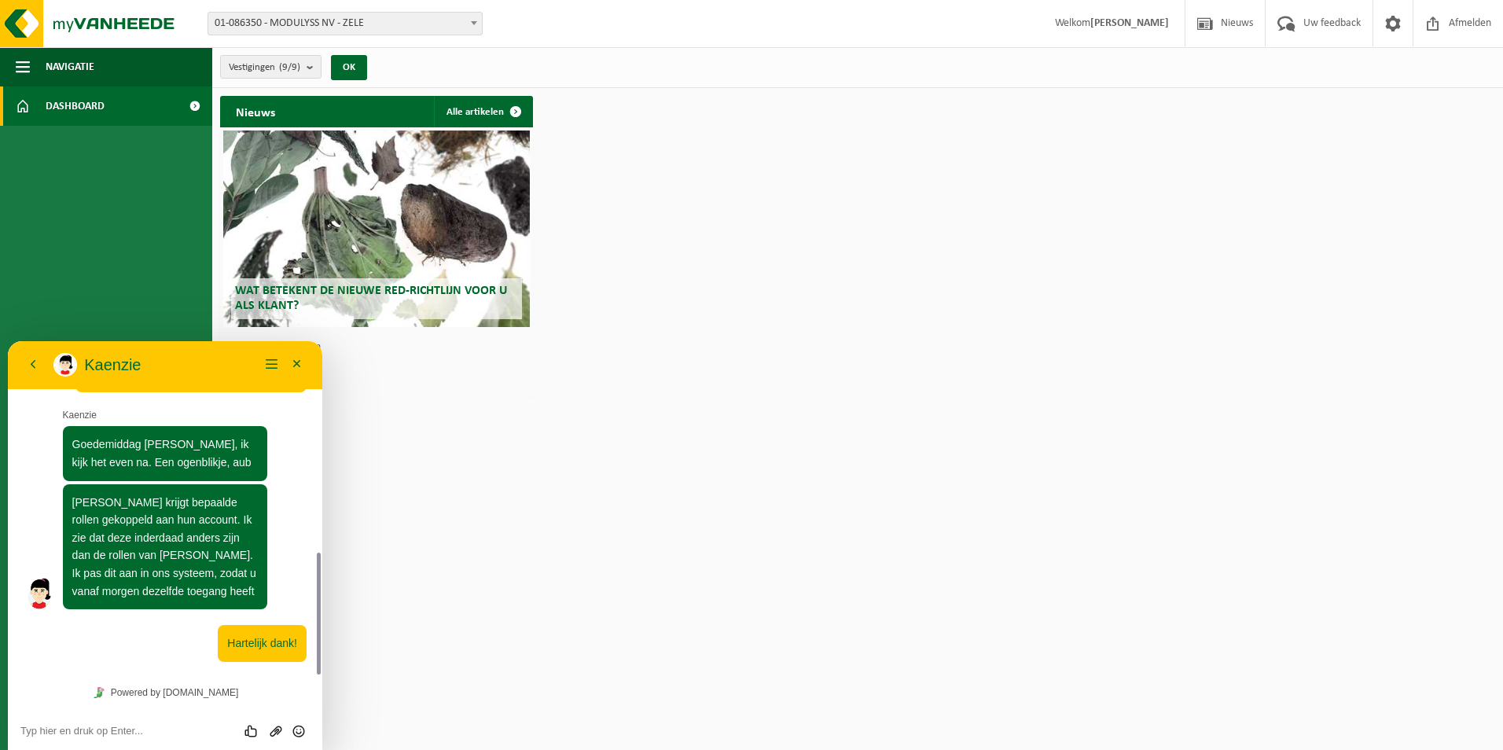
drag, startPoint x: 138, startPoint y: 727, endPoint x: 130, endPoint y: 722, distance: 9.6
click at [138, 726] on textarea at bounding box center [164, 731] width 289 height 13
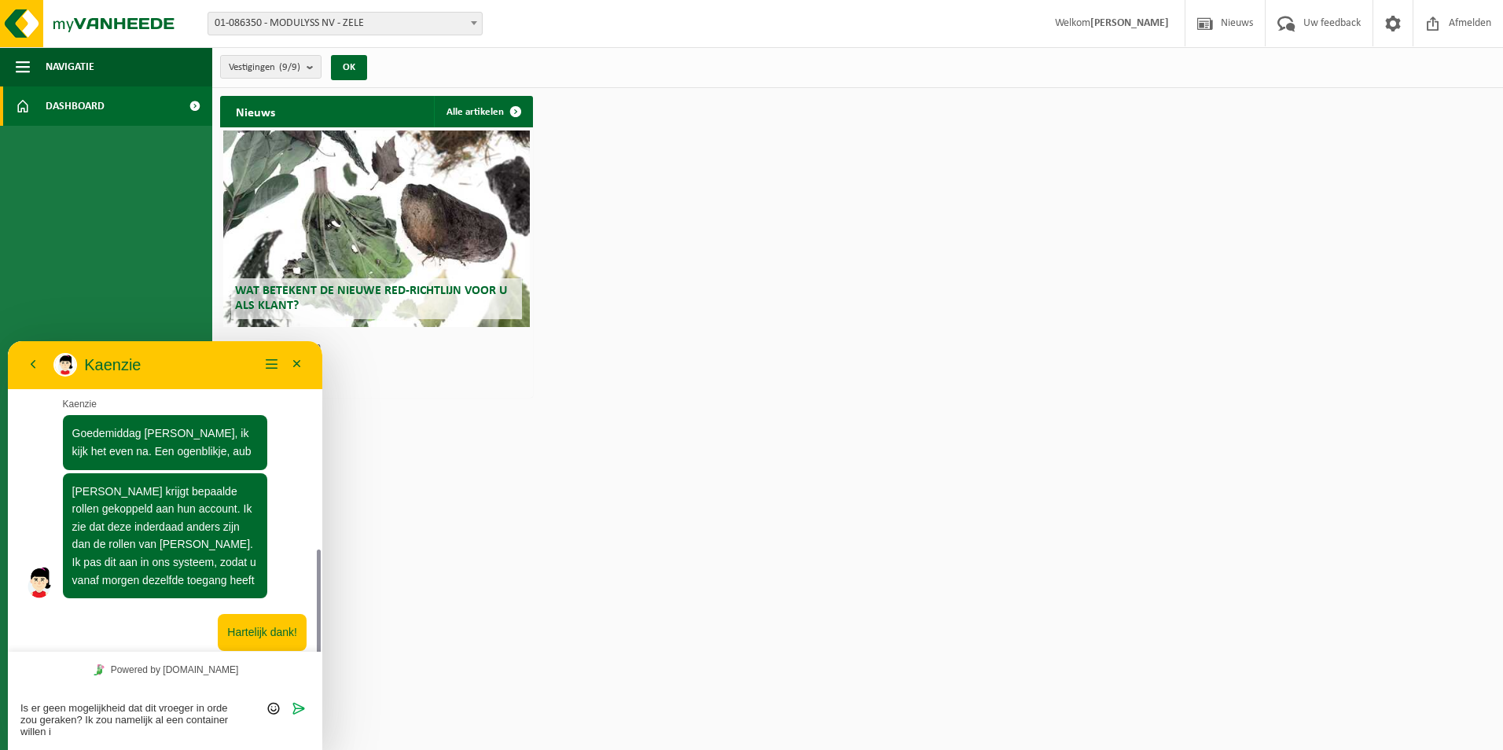
scroll to position [601, 0]
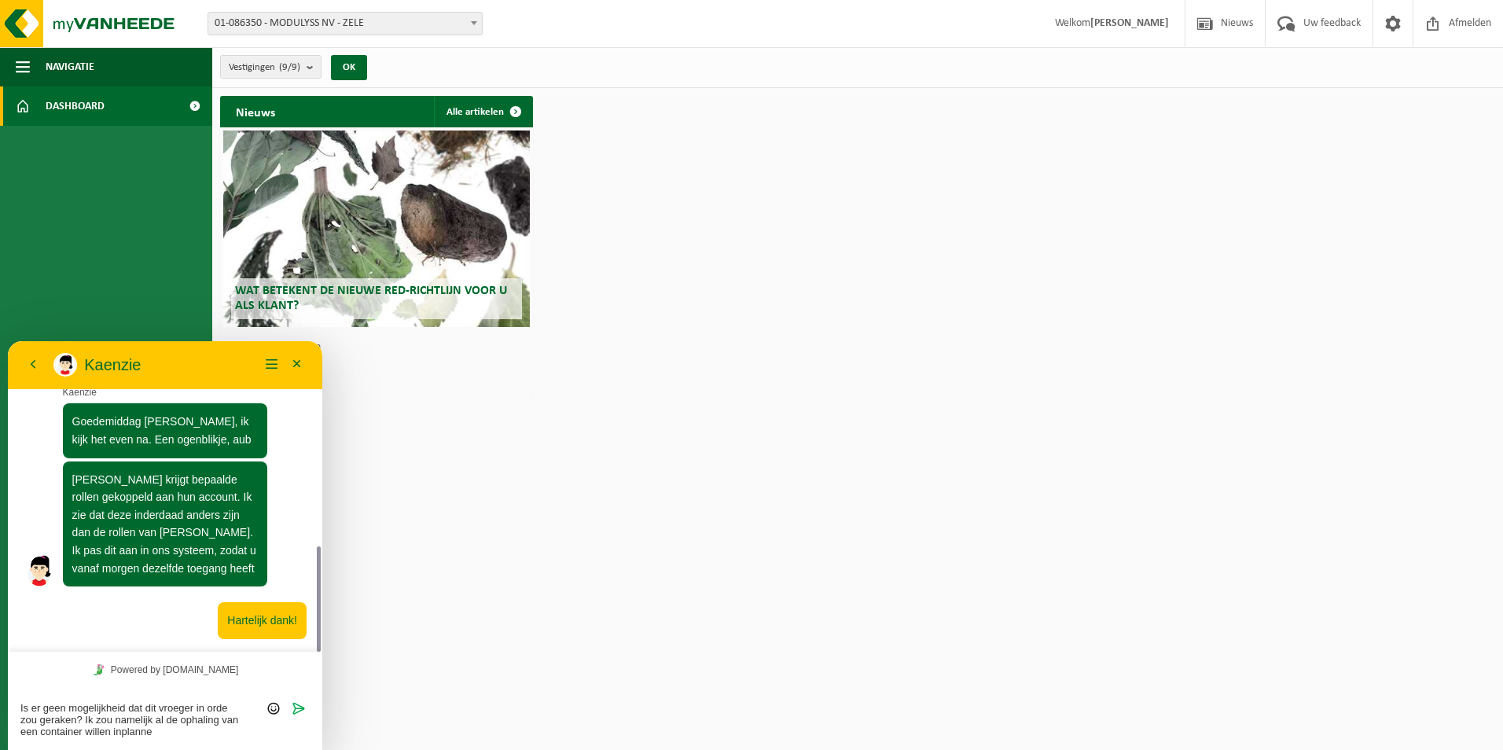
type textarea "Is er geen mogelijkheid dat dit vroeger in orde zou geraken? Ik zou namelijk al…"
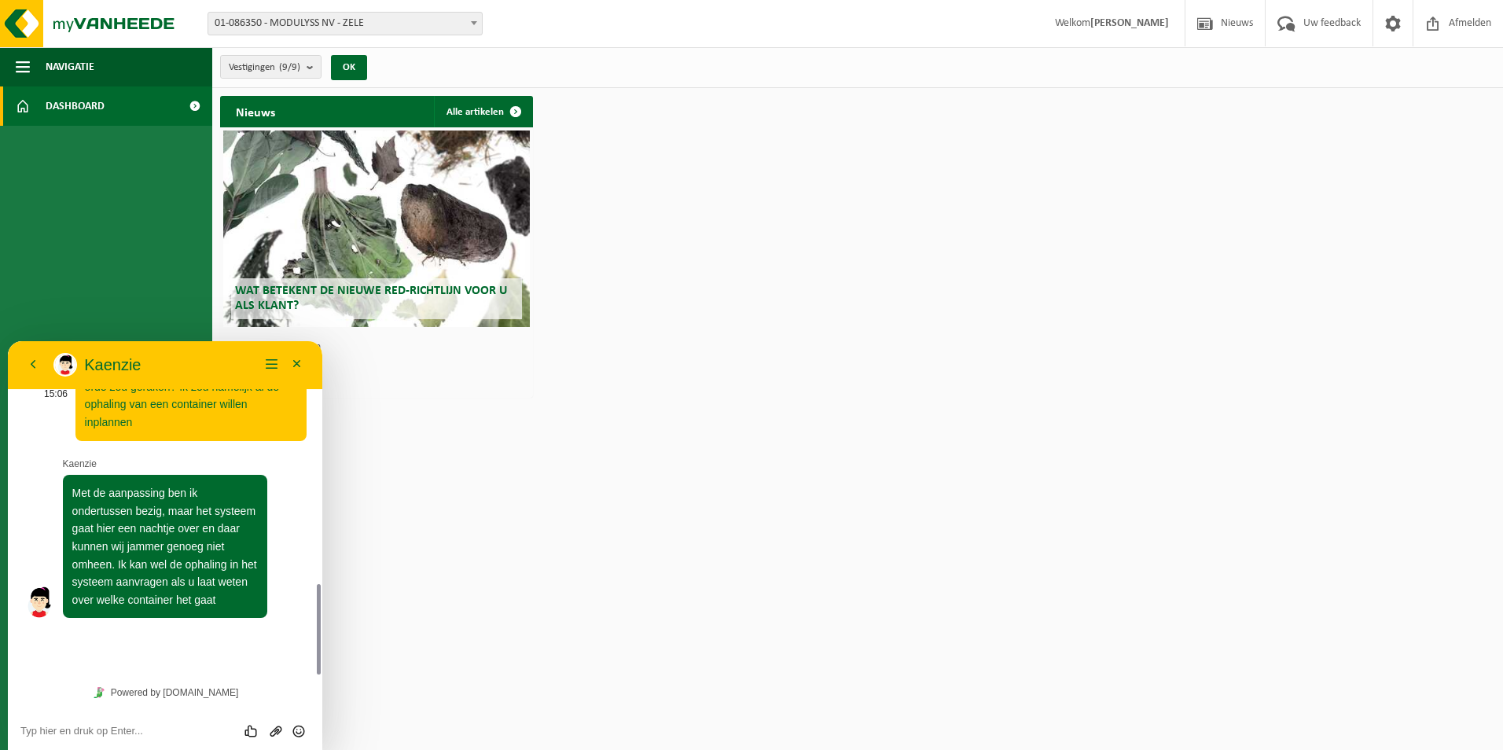
scroll to position [848, 0]
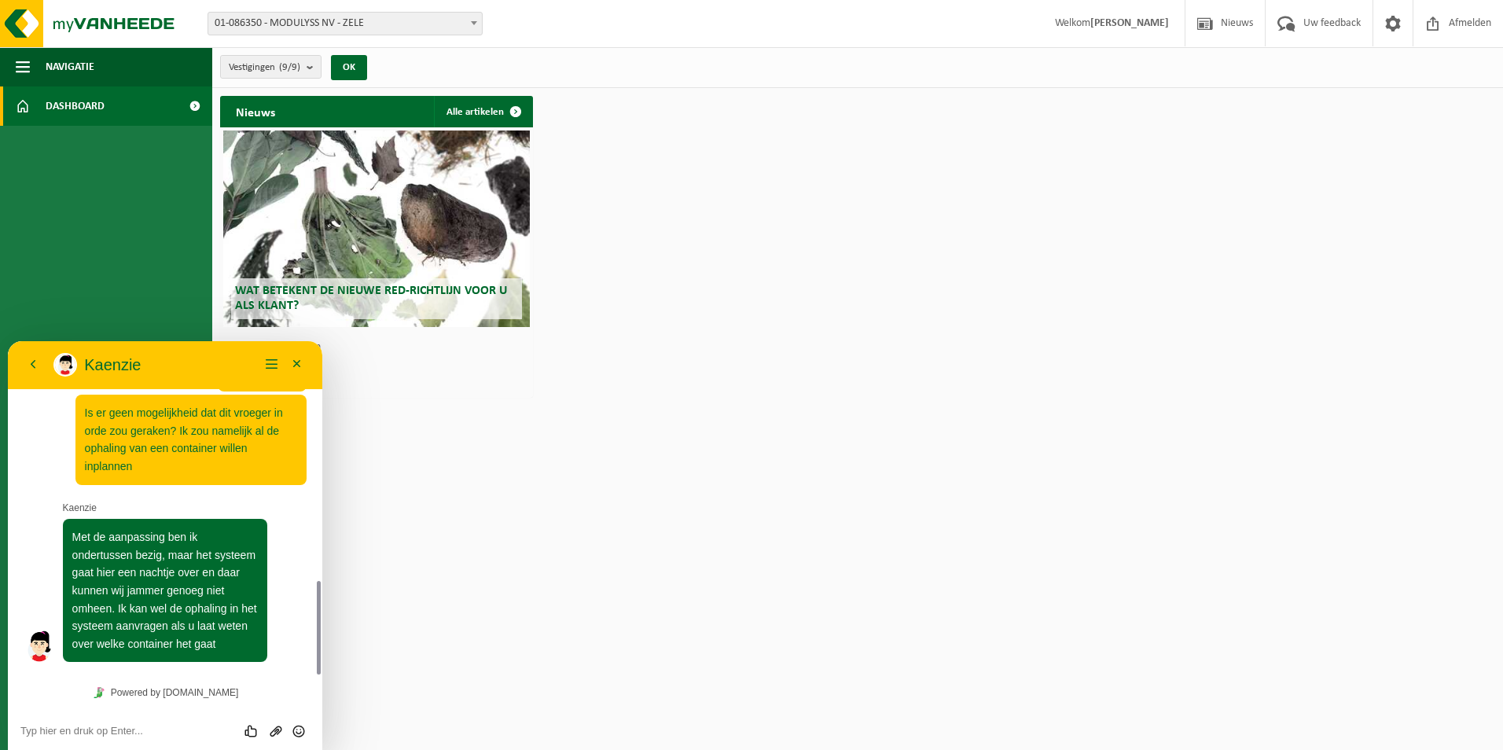
click at [145, 733] on textarea at bounding box center [164, 731] width 289 height 13
click at [153, 723] on div "Beoordeel deze chat Upload bestand Emoji invoeren" at bounding box center [164, 730] width 289 height 14
click at [148, 727] on textarea at bounding box center [164, 731] width 289 height 13
paste textarea "ADK-CN-OPL10"
type textarea "A"
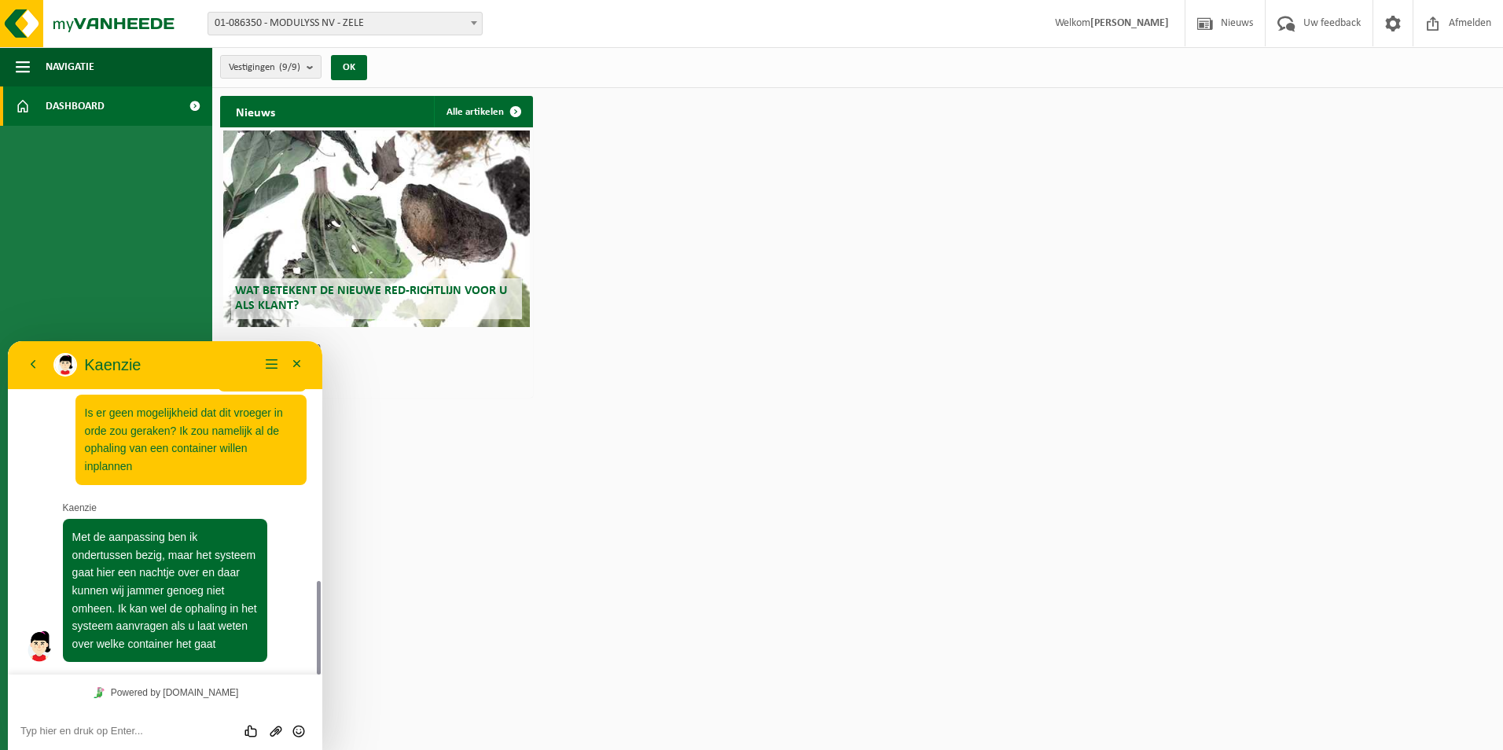
paste textarea "H"
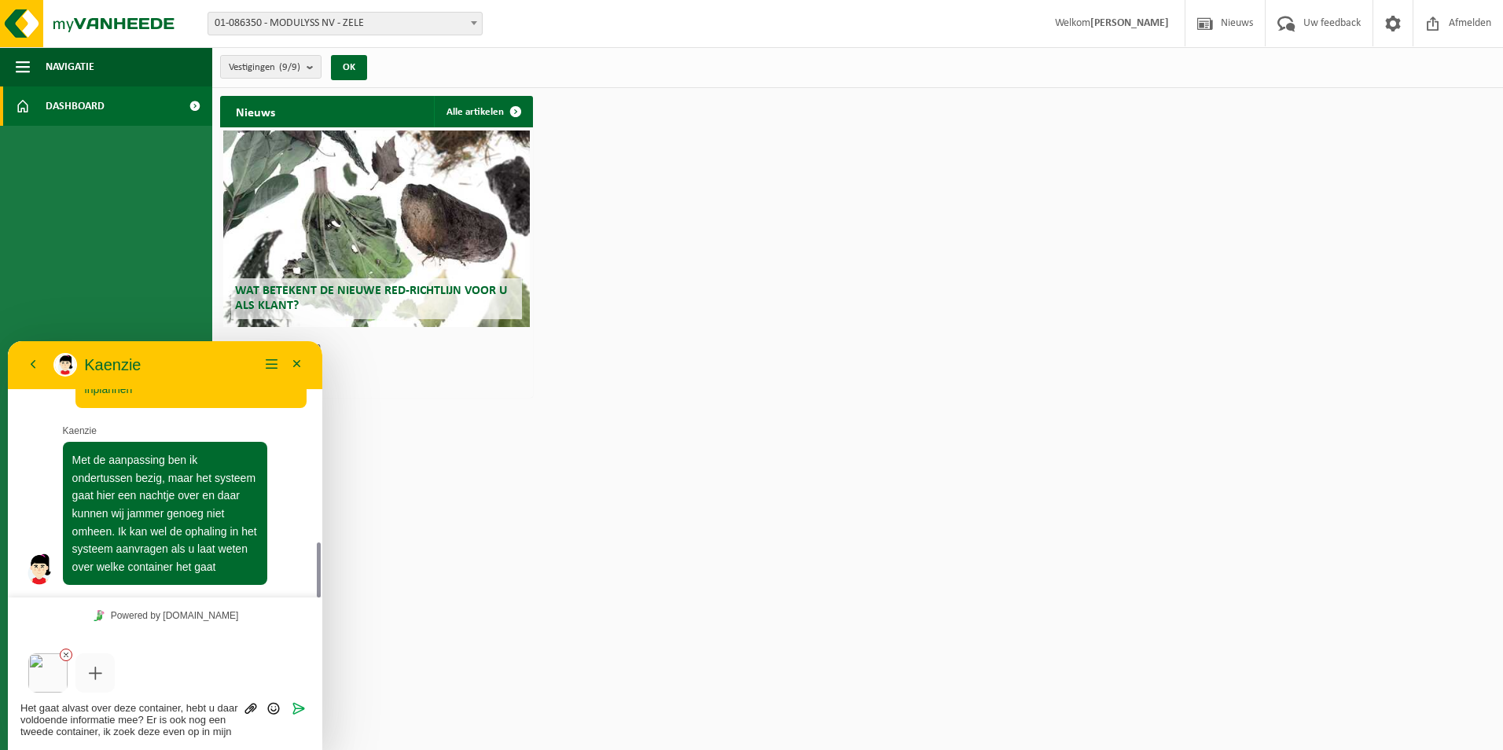
scroll to position [0, 0]
type textarea "Het gaat alvast over deze container, hebt u daar voldoende informatie mee? Er i…"
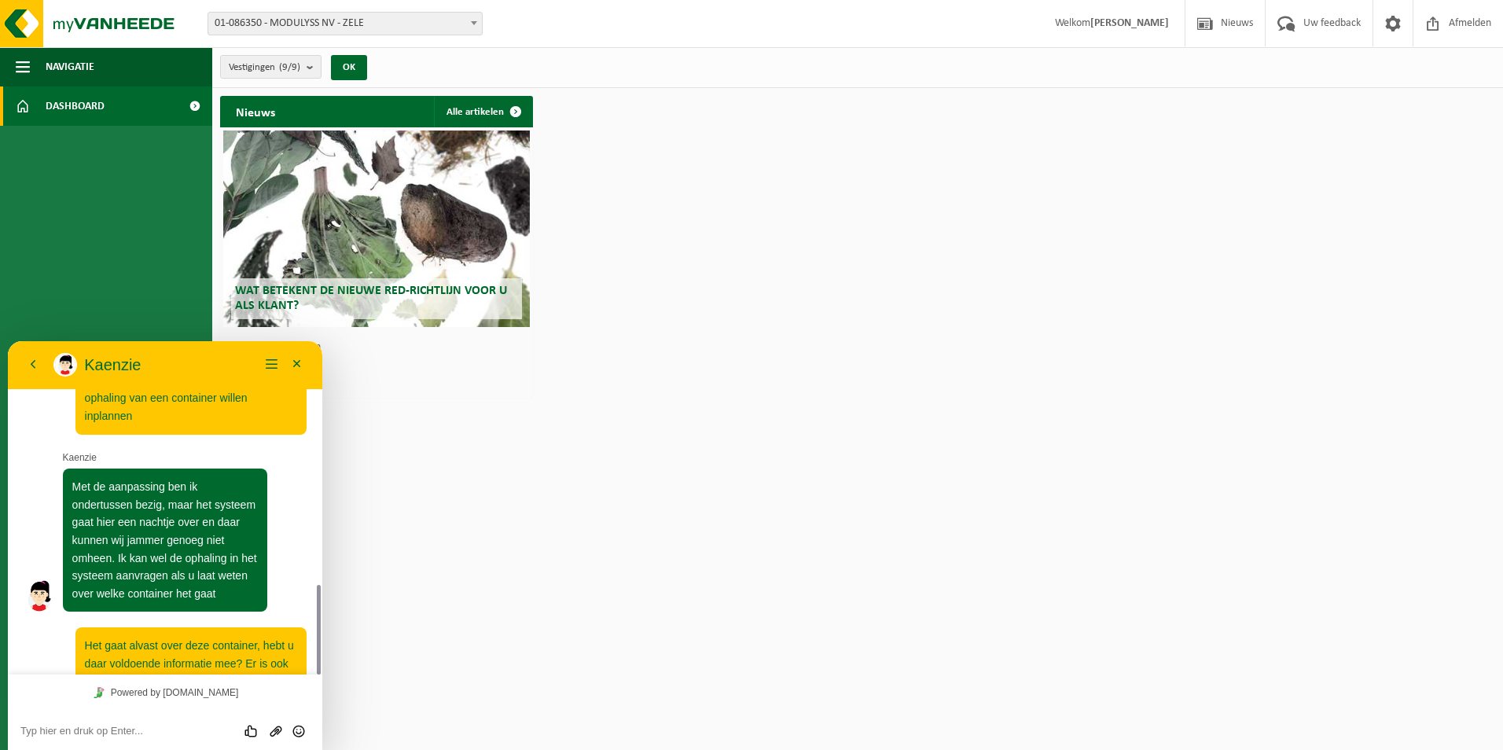
scroll to position [1213, 0]
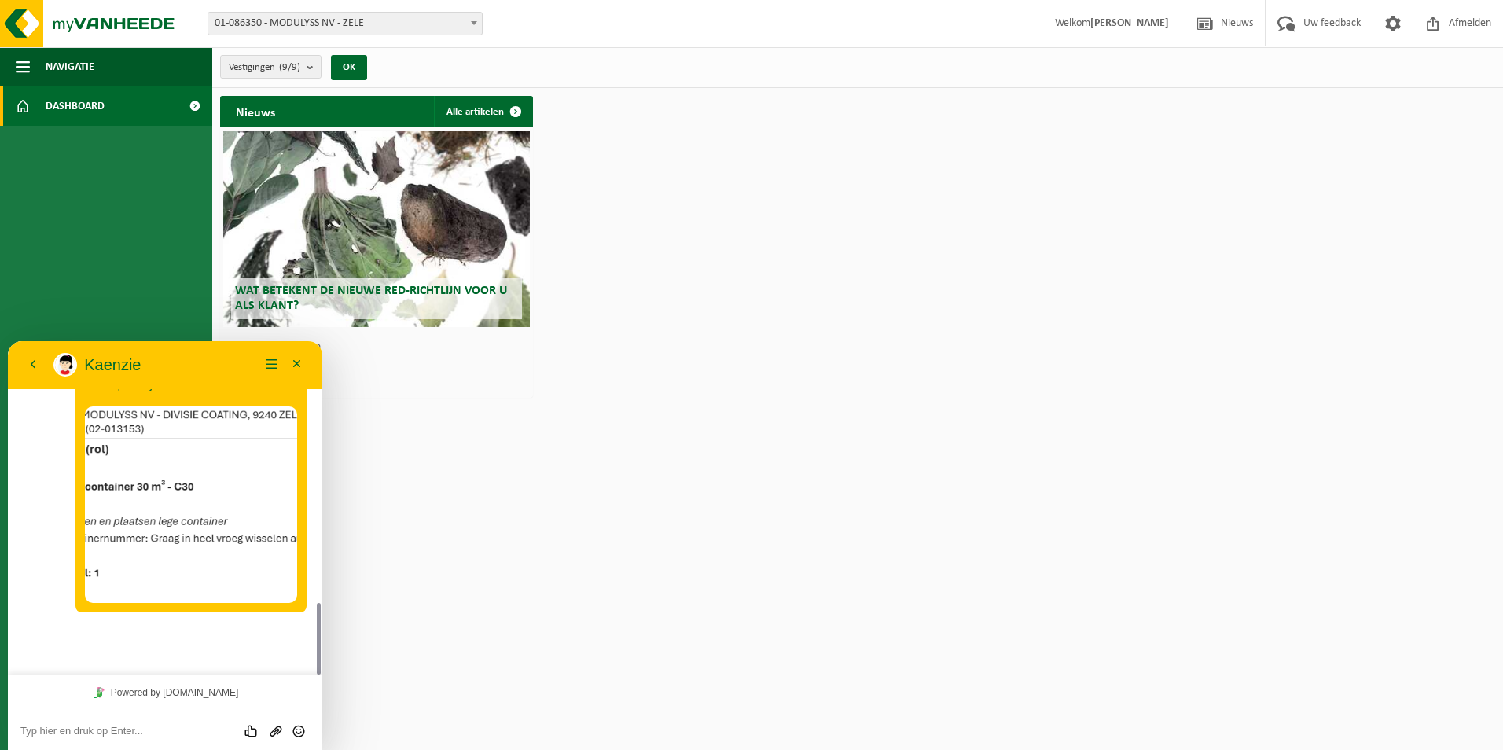
click at [109, 726] on textarea at bounding box center [164, 731] width 289 height 13
type textarea "ik moet even gaan kijken op de site"
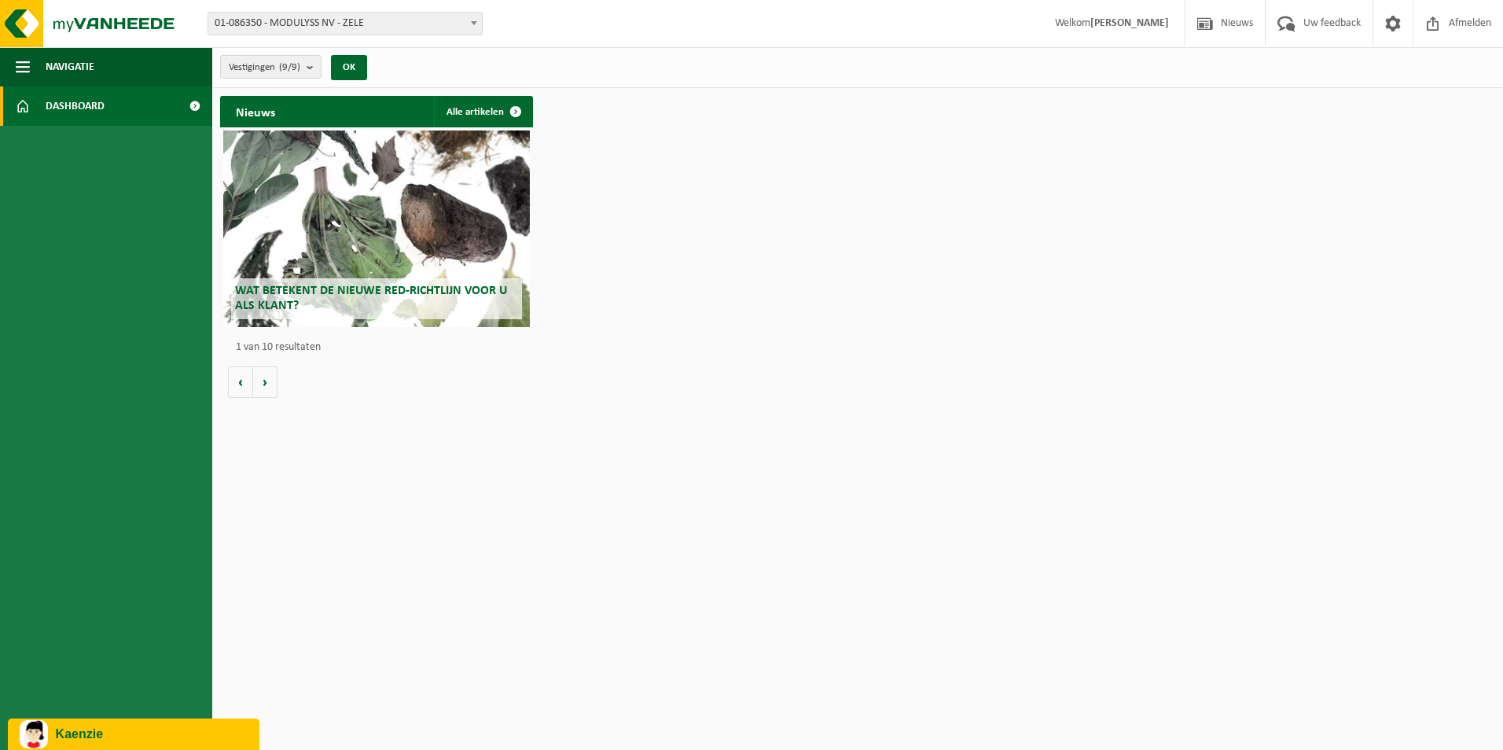
scroll to position [0, 0]
